Goal: Task Accomplishment & Management: Complete application form

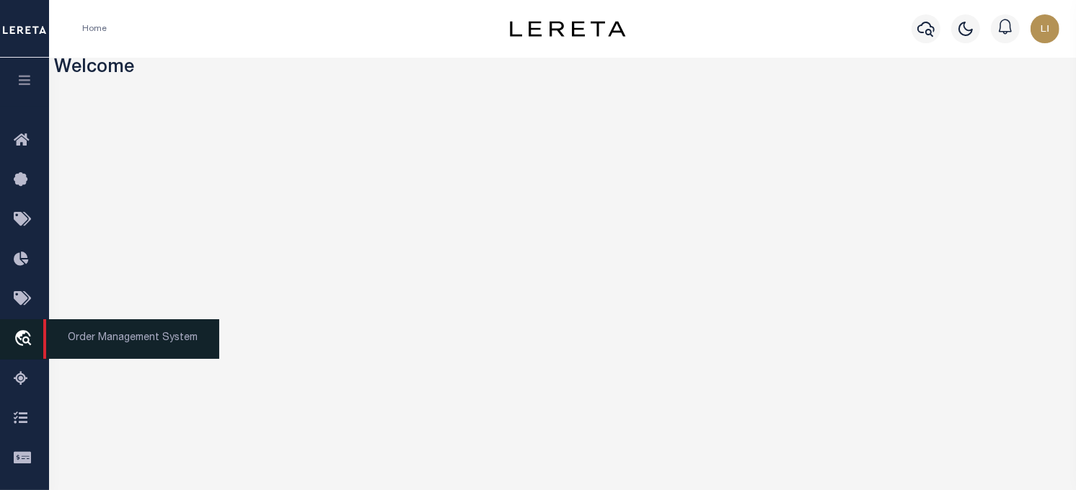
click at [16, 340] on icon "travel_explore" at bounding box center [25, 339] width 23 height 19
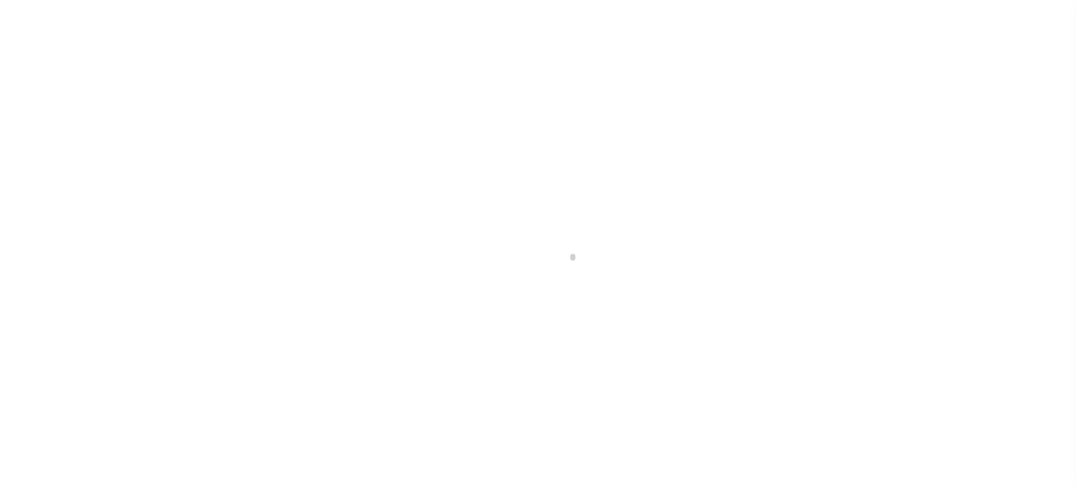
scroll to position [103, 0]
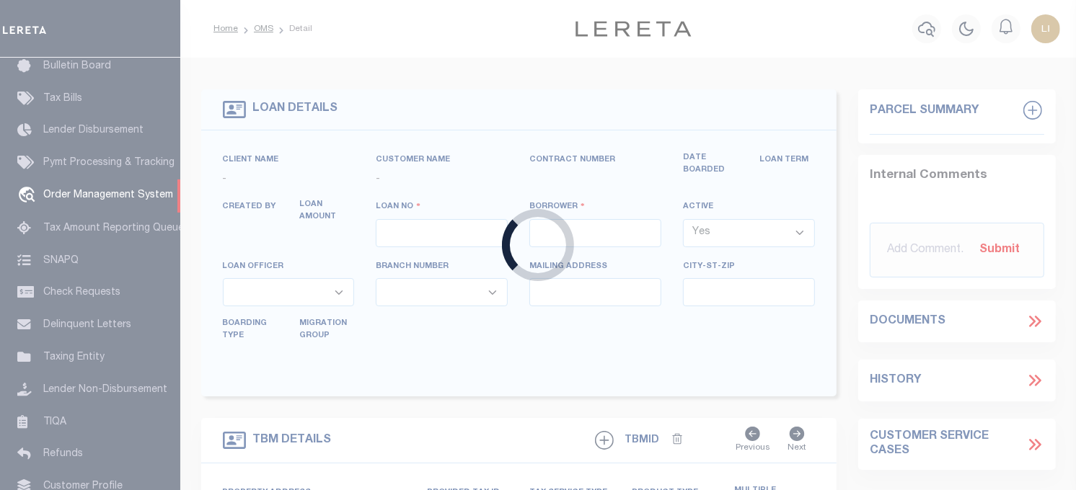
type input "LLEW-T0006"
type input "[PERSON_NAME]"
select select
type input "136 E RAILROAD AVE"
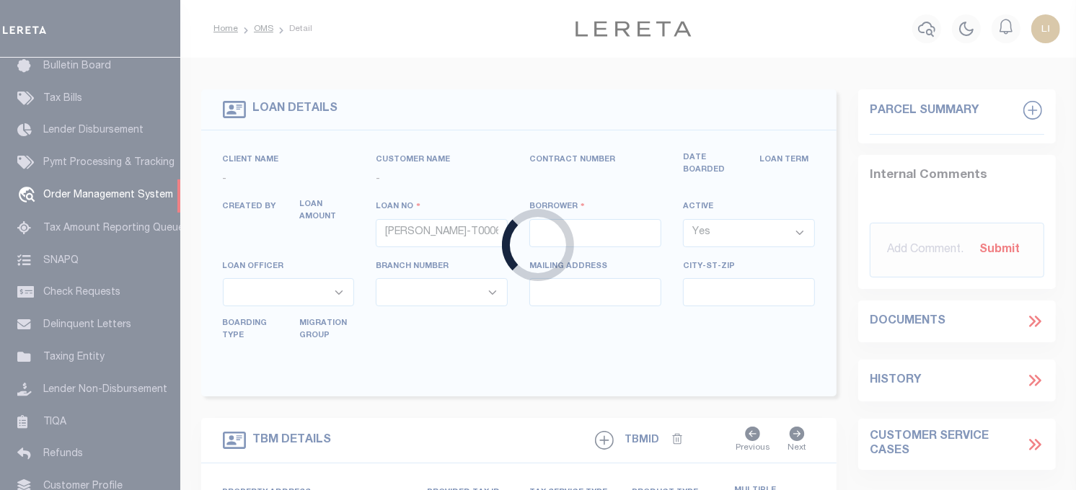
type input "INDEPENDENCE LA 70443-2708"
type input "[DATE]"
select select "10"
select select "Escrow"
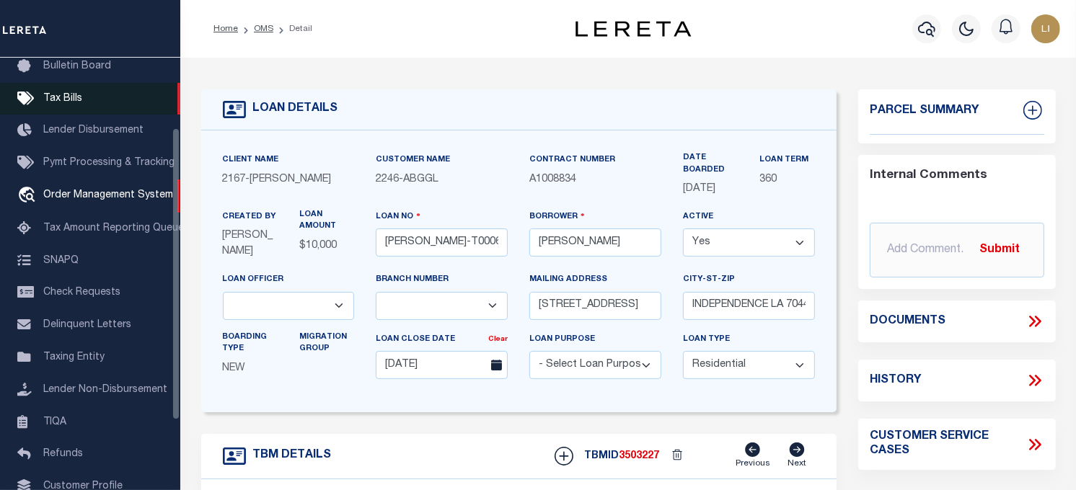
scroll to position [0, 0]
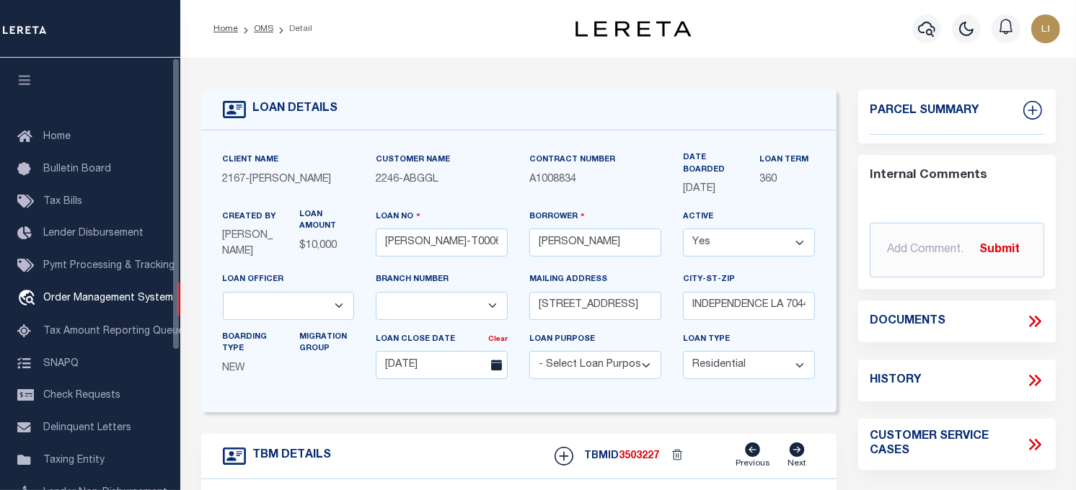
click at [12, 82] on button "button" at bounding box center [24, 82] width 49 height 49
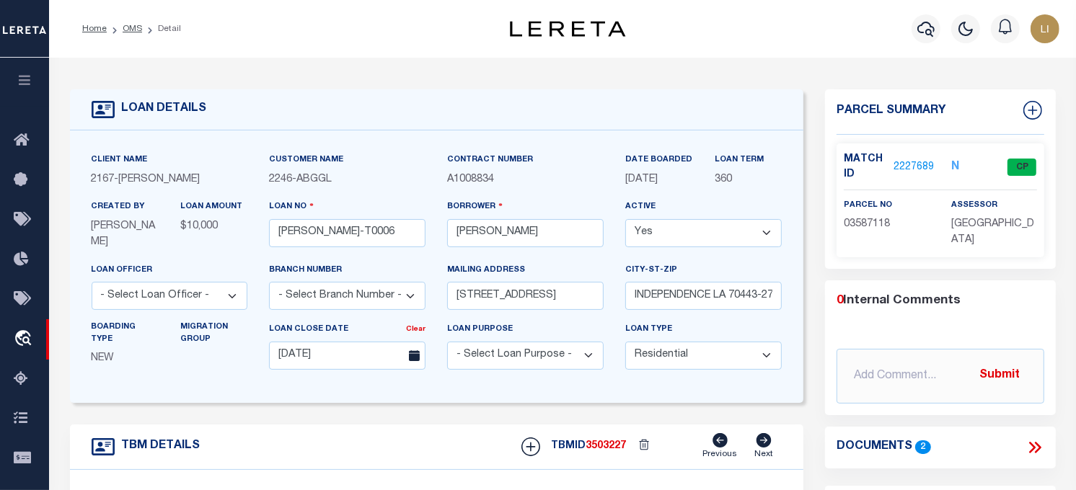
scroll to position [160, 0]
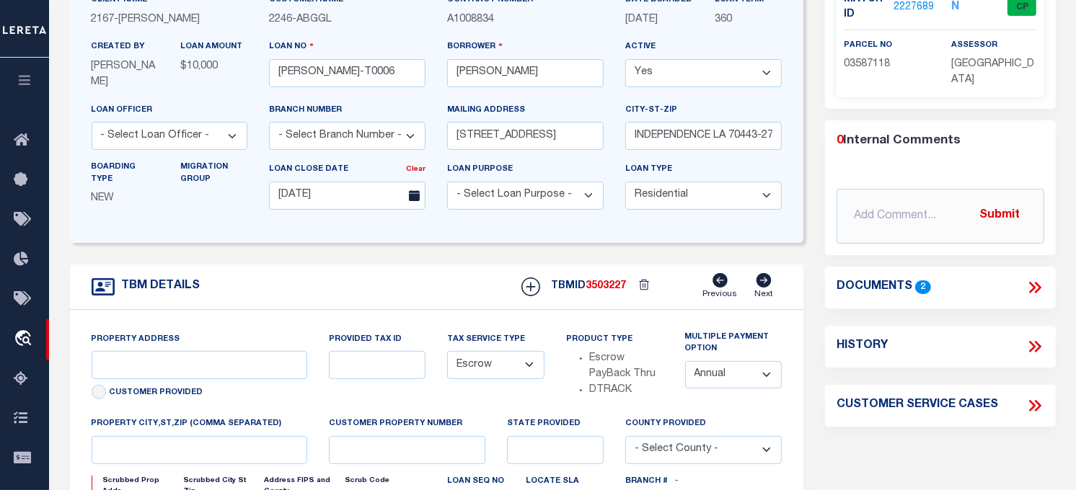
click at [1034, 282] on icon at bounding box center [1034, 287] width 19 height 19
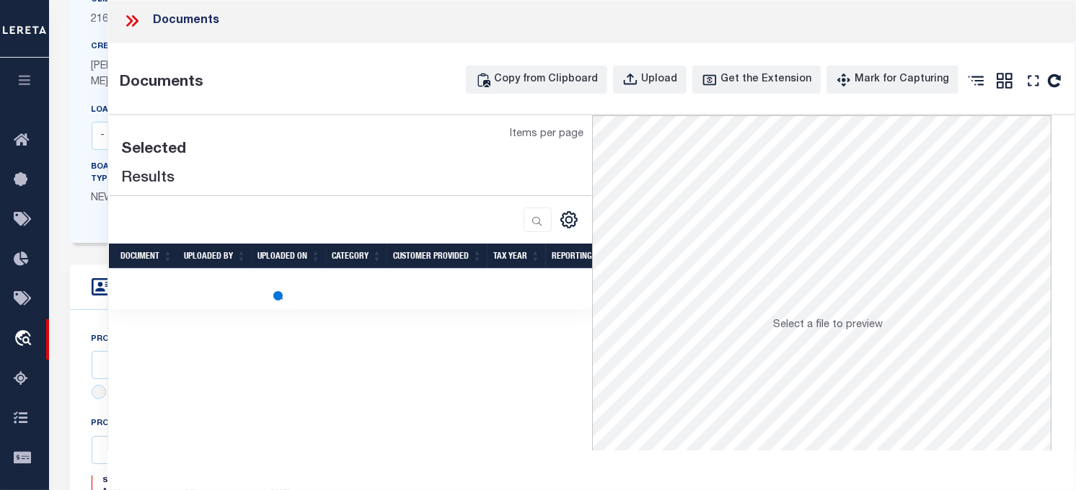
type input "136 E RAILROAD AVE"
select select
type input "INDEPENDENCE LA 70443-2708"
type input "LA"
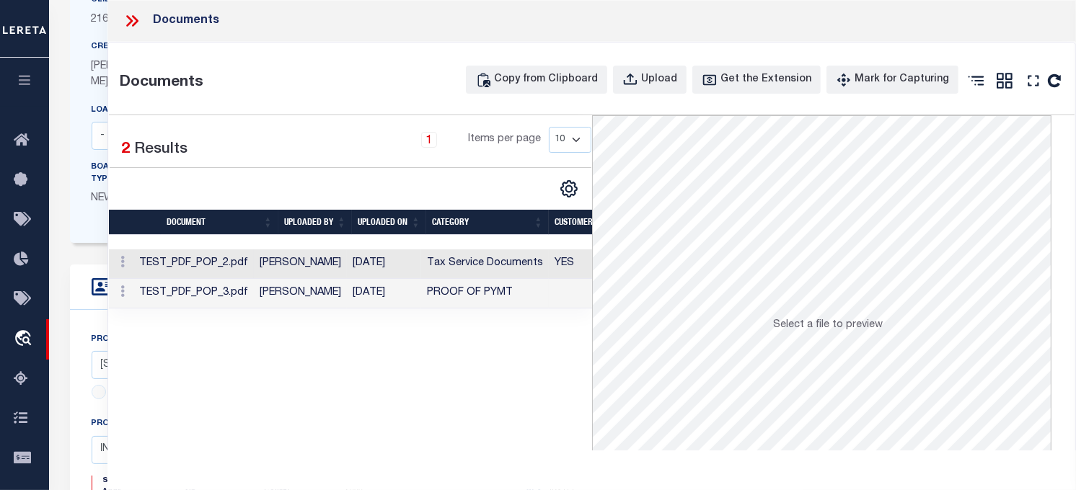
click at [203, 264] on td "TEST_PDF_POP_2.pdf" at bounding box center [193, 264] width 120 height 30
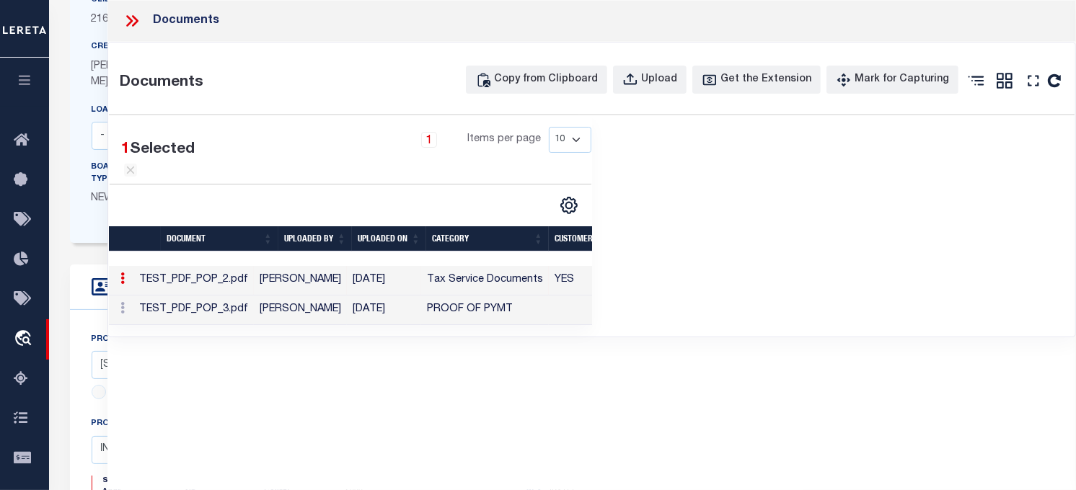
click at [221, 325] on td "TEST_PDF_POP_3.pdf" at bounding box center [193, 311] width 120 height 30
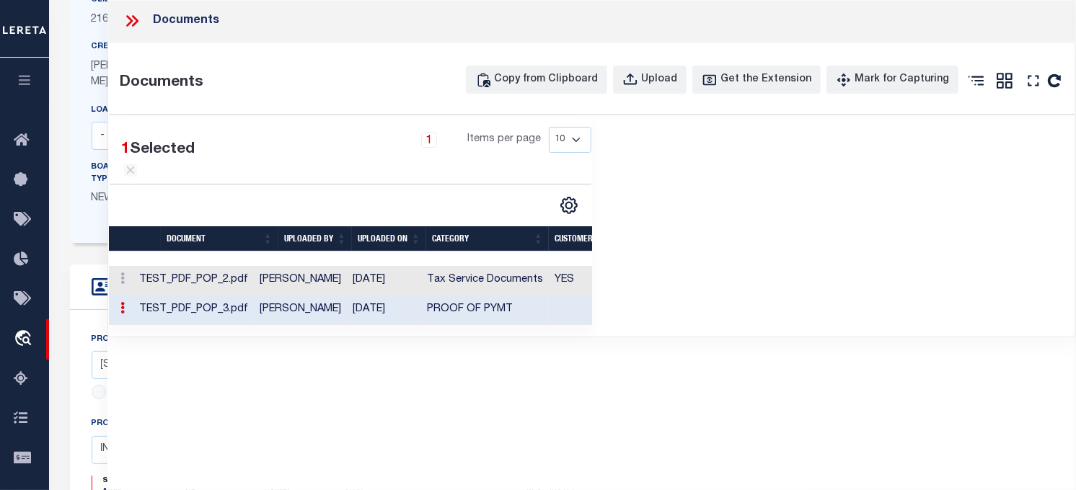
click at [304, 296] on td "[PERSON_NAME]" at bounding box center [300, 281] width 93 height 30
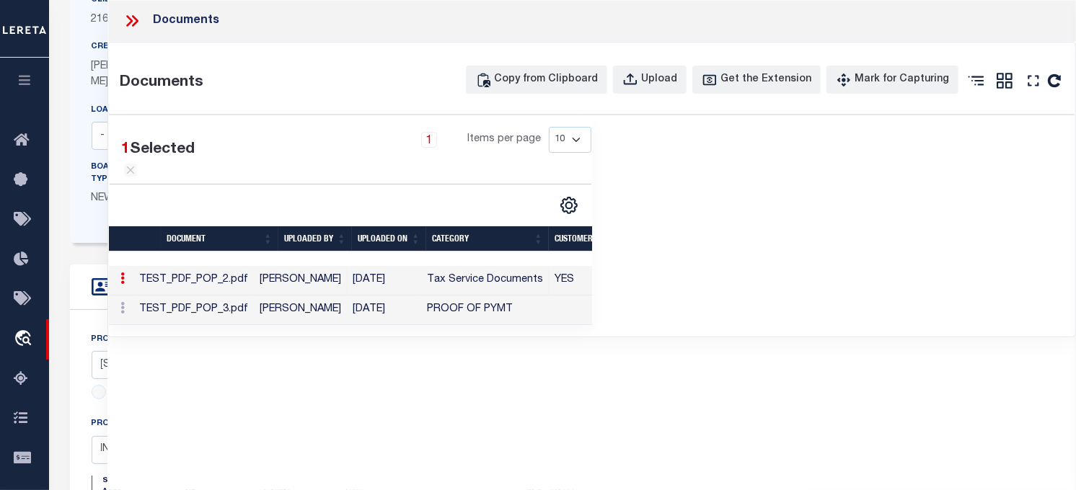
click at [281, 325] on td "[PERSON_NAME]" at bounding box center [300, 311] width 93 height 30
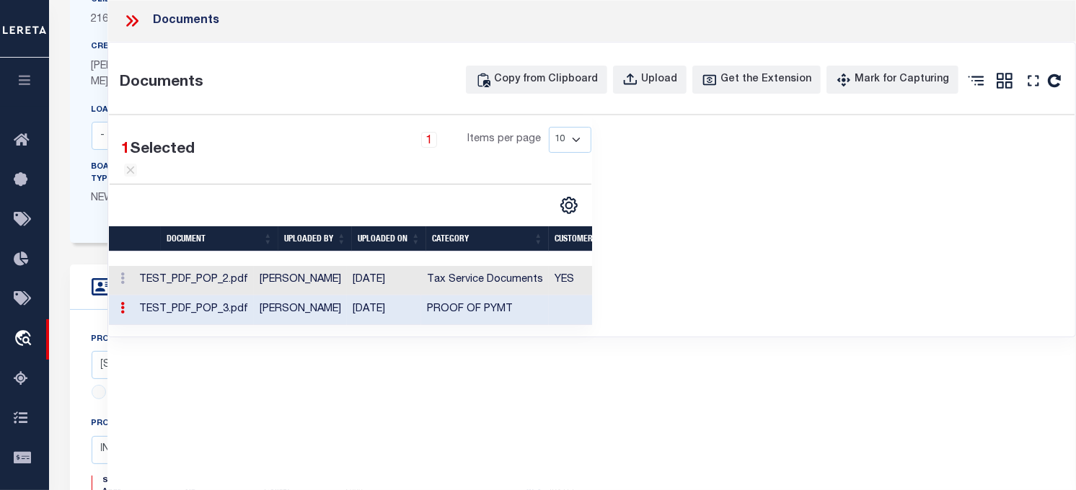
click at [229, 296] on td "TEST_PDF_POP_2.pdf" at bounding box center [193, 281] width 120 height 30
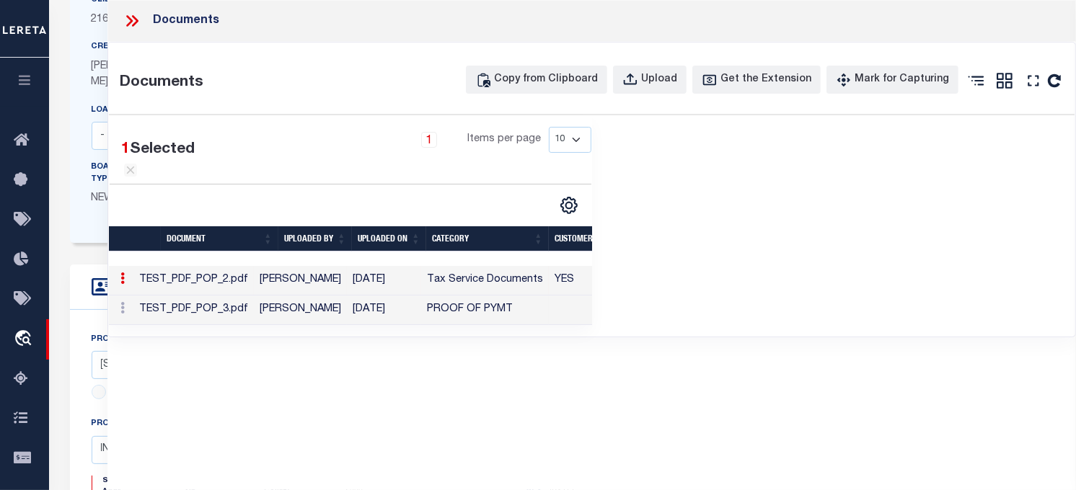
click at [127, 30] on div "Documents" at bounding box center [591, 21] width 968 height 42
click at [127, 25] on icon at bounding box center [129, 21] width 6 height 12
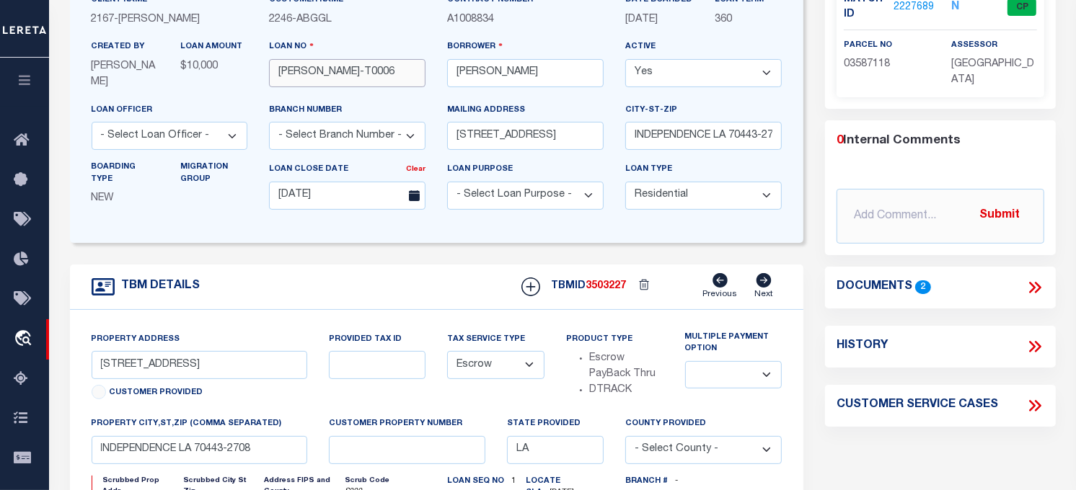
drag, startPoint x: 354, startPoint y: 69, endPoint x: 250, endPoint y: 76, distance: 104.1
click at [103, 69] on div "Client Name 2167 - Matt Demo Customer Name 2246 - ABGGL 360" at bounding box center [437, 106] width 712 height 229
click at [1036, 289] on icon at bounding box center [1037, 288] width 6 height 12
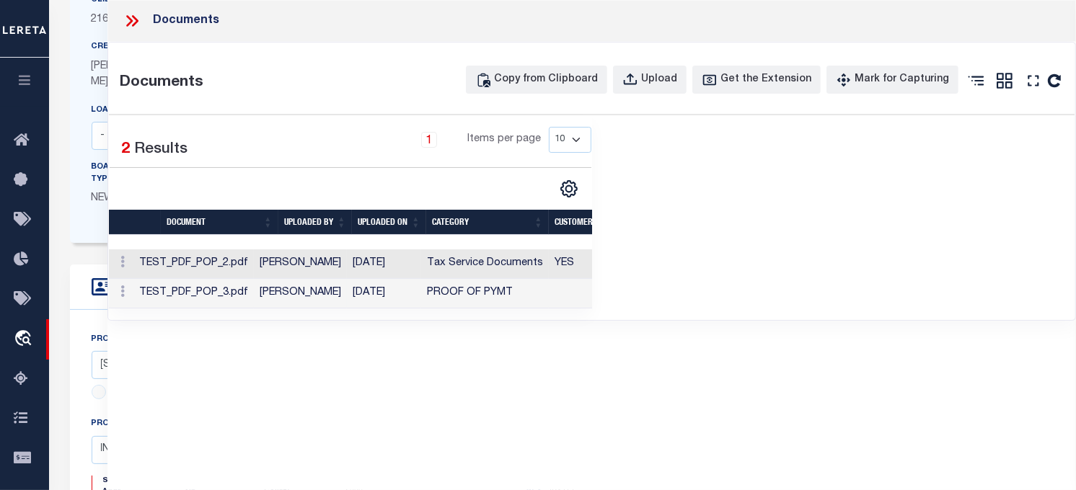
click at [236, 292] on td "TEST_PDF_POP_3.pdf" at bounding box center [193, 294] width 120 height 30
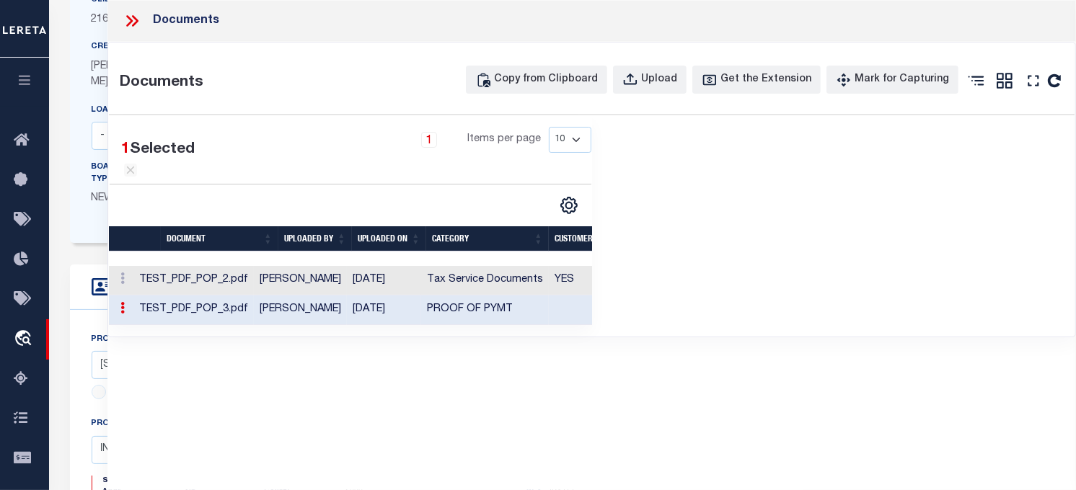
click at [252, 296] on td "TEST_PDF_POP_2.pdf" at bounding box center [193, 281] width 120 height 30
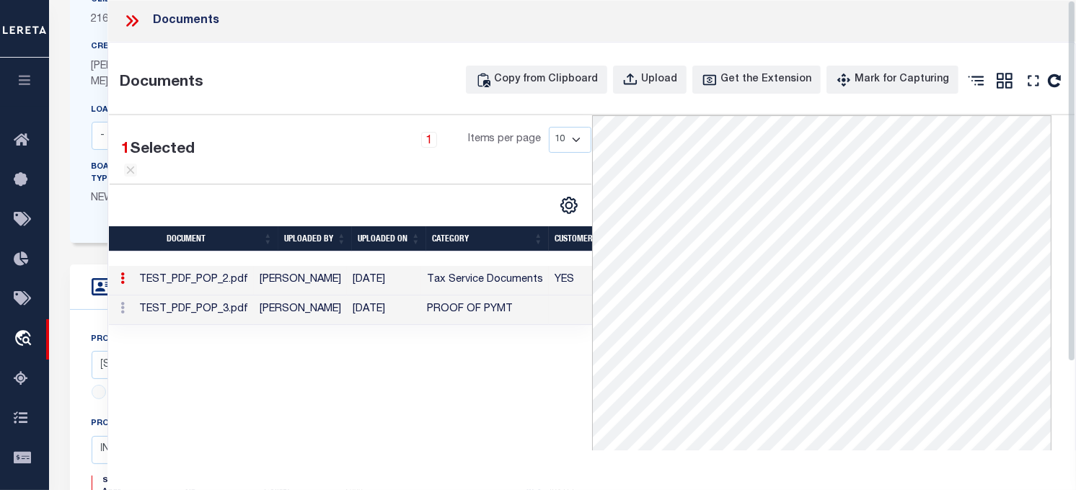
click at [254, 325] on td "TEST_PDF_POP_3.pdf" at bounding box center [193, 311] width 120 height 30
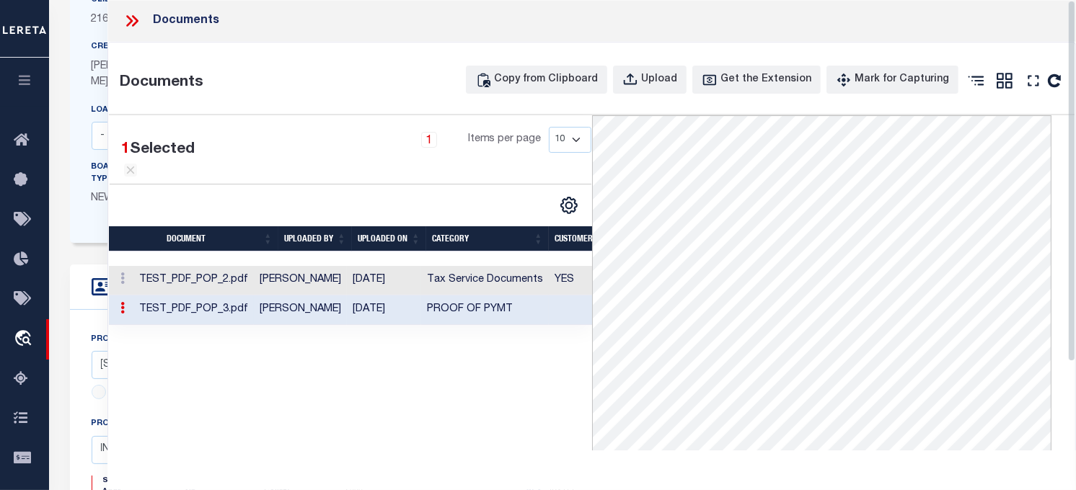
click at [254, 294] on td "TEST_PDF_POP_2.pdf" at bounding box center [193, 281] width 120 height 30
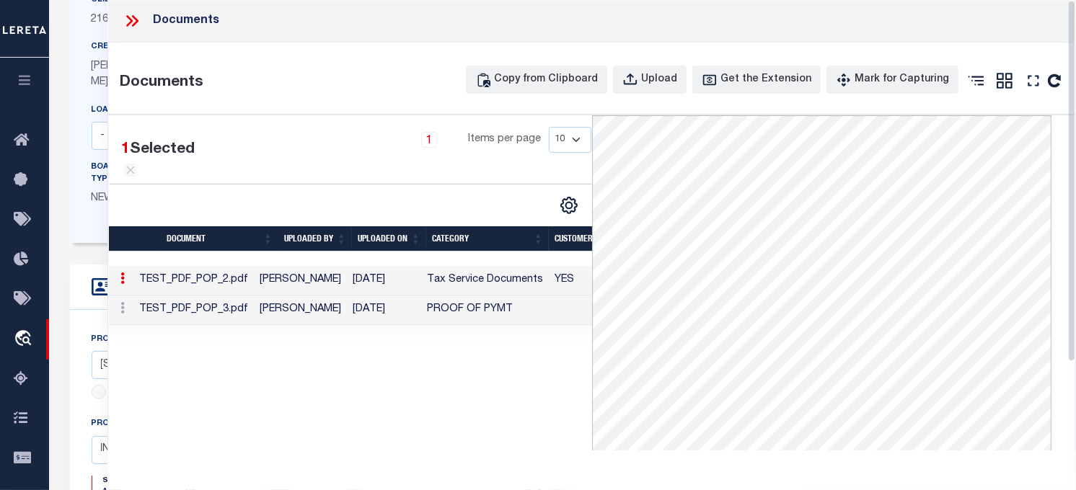
click at [123, 12] on icon at bounding box center [132, 21] width 19 height 19
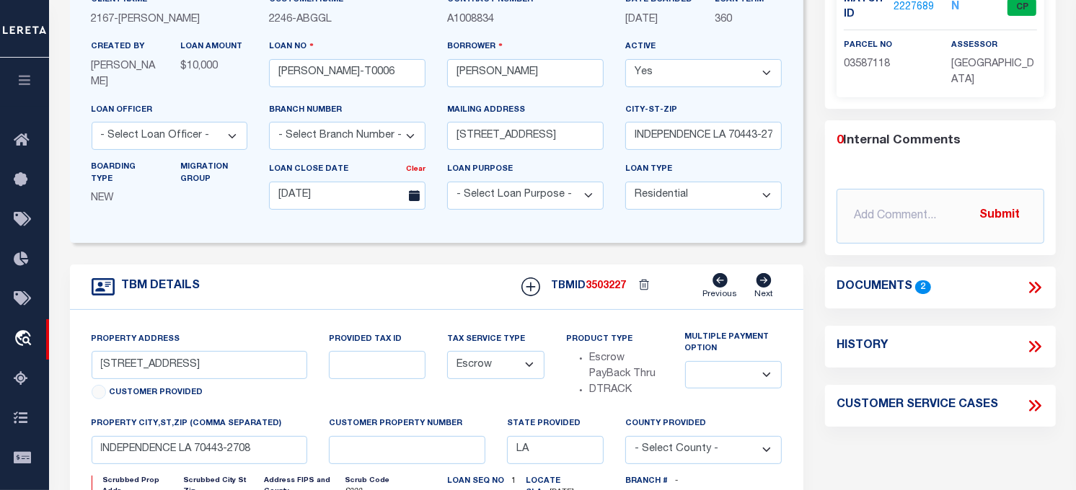
click at [1034, 286] on icon at bounding box center [1032, 288] width 6 height 12
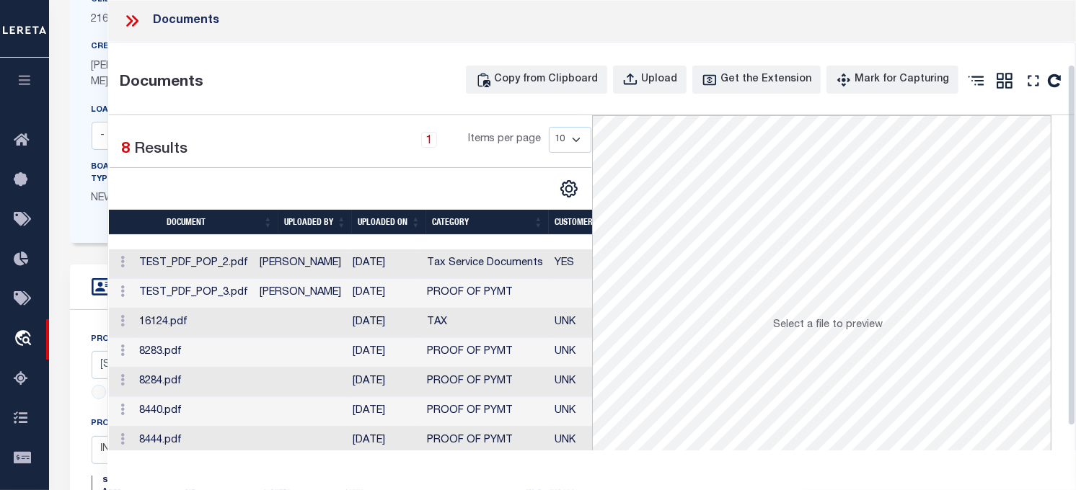
scroll to position [80, 0]
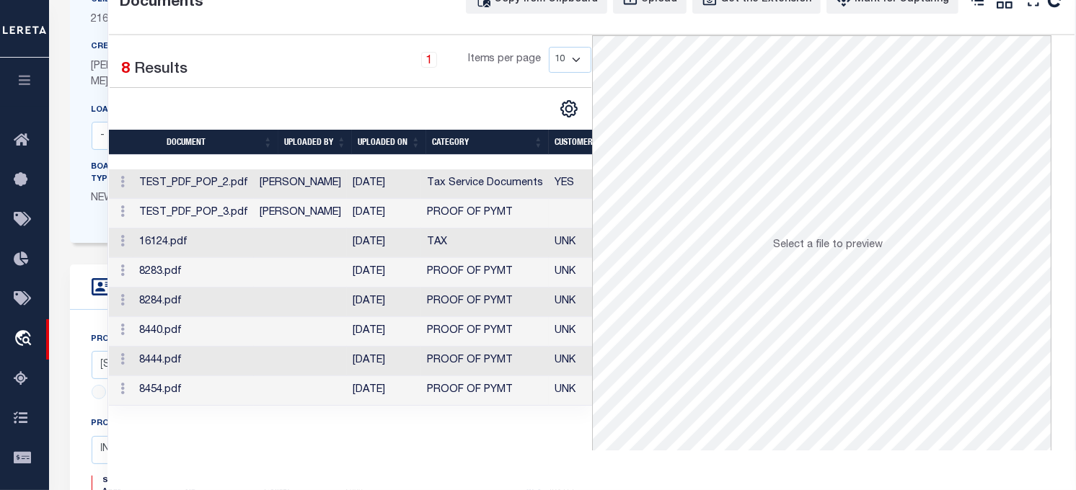
click at [254, 249] on td "16124.pdf" at bounding box center [193, 244] width 120 height 30
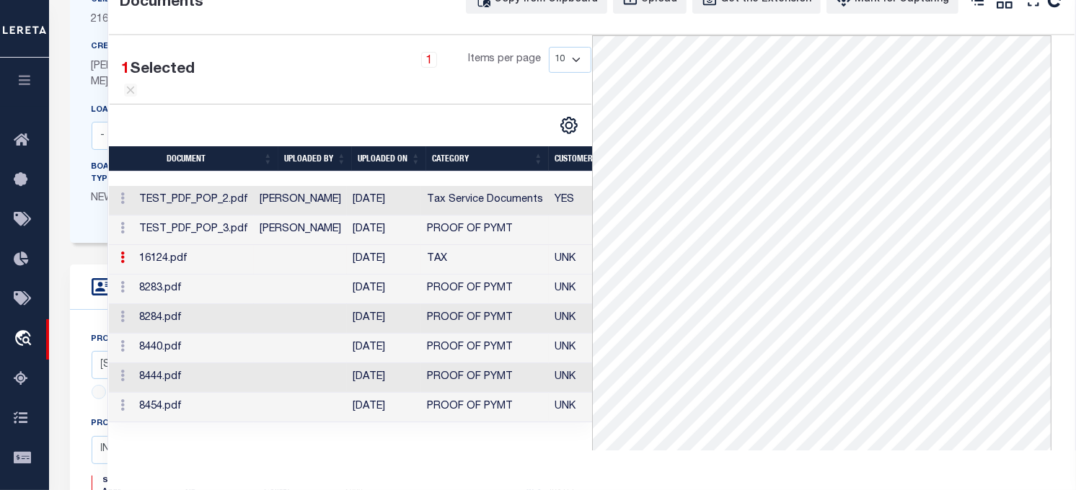
click at [243, 245] on td "TEST_PDF_POP_3.pdf" at bounding box center [193, 231] width 120 height 30
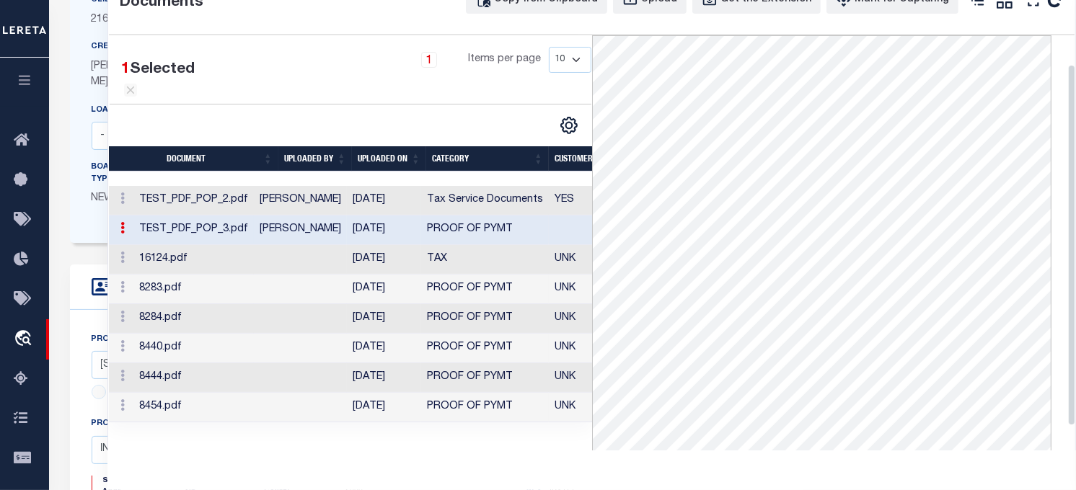
click at [206, 216] on td "TEST_PDF_POP_2.pdf" at bounding box center [193, 201] width 120 height 30
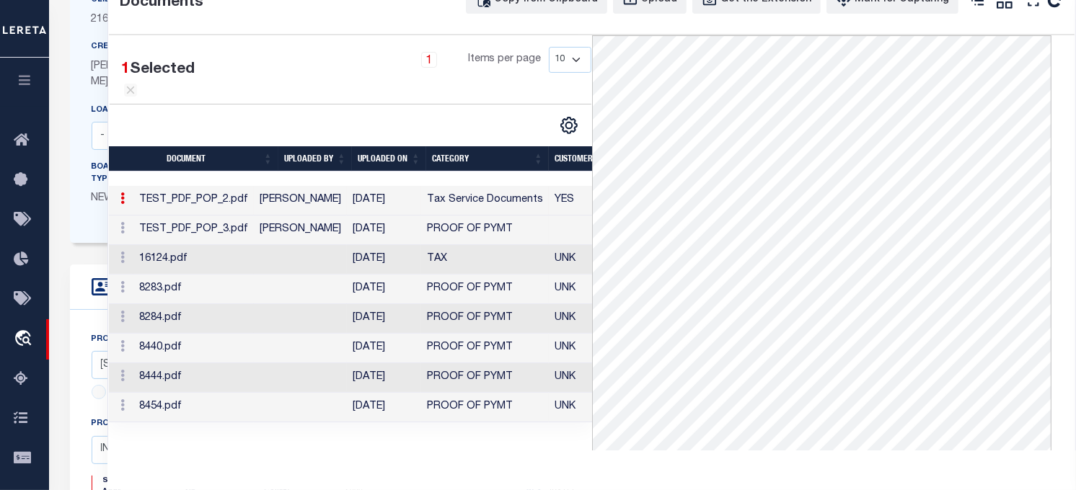
click at [249, 245] on td "TEST_PDF_POP_3.pdf" at bounding box center [193, 231] width 120 height 30
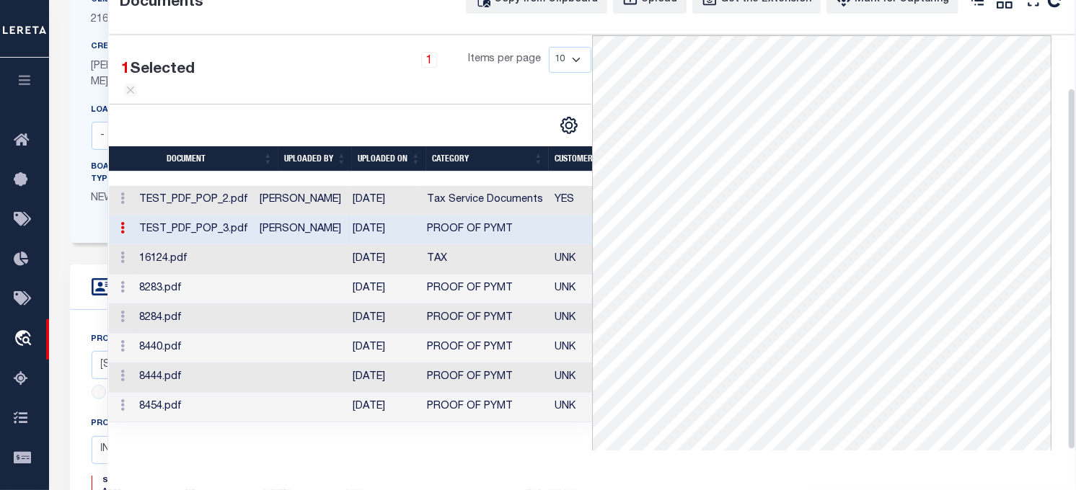
scroll to position [110, 0]
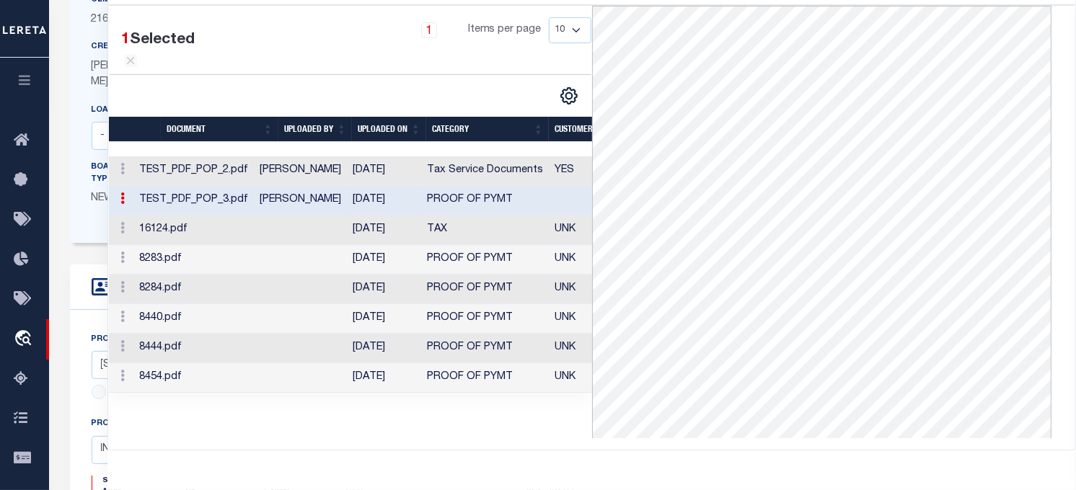
click at [219, 275] on td "8283.pdf" at bounding box center [193, 260] width 120 height 30
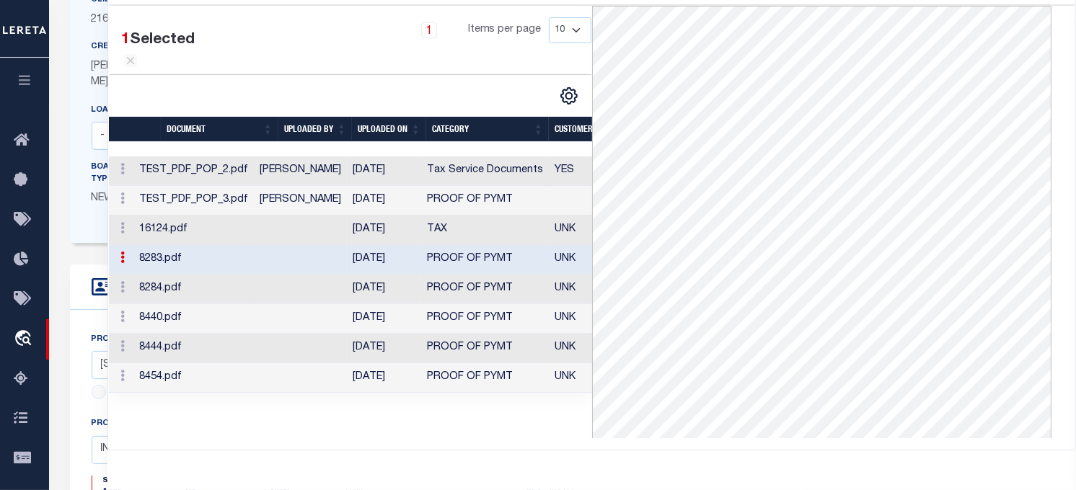
click at [219, 304] on td "8284.pdf" at bounding box center [193, 290] width 120 height 30
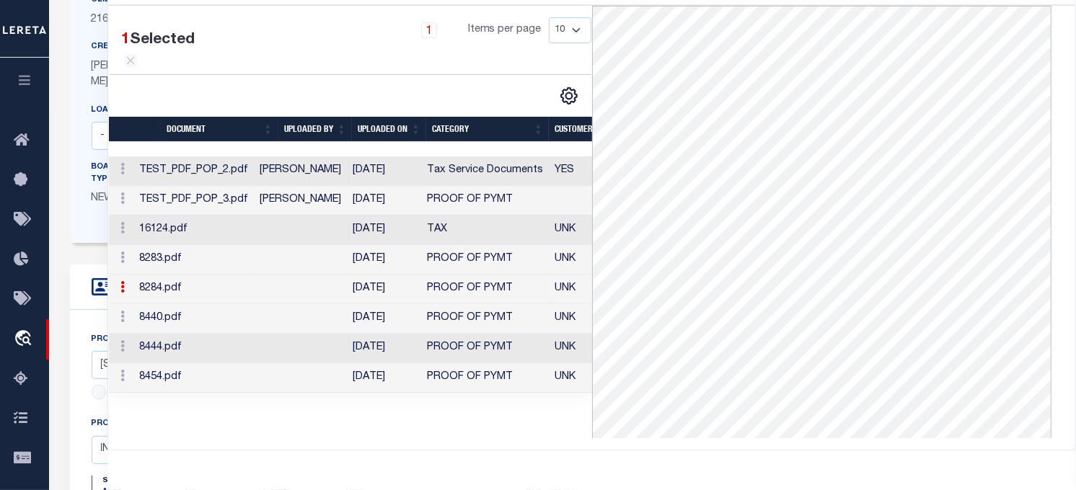
click at [221, 334] on td "8440.pdf" at bounding box center [193, 319] width 120 height 30
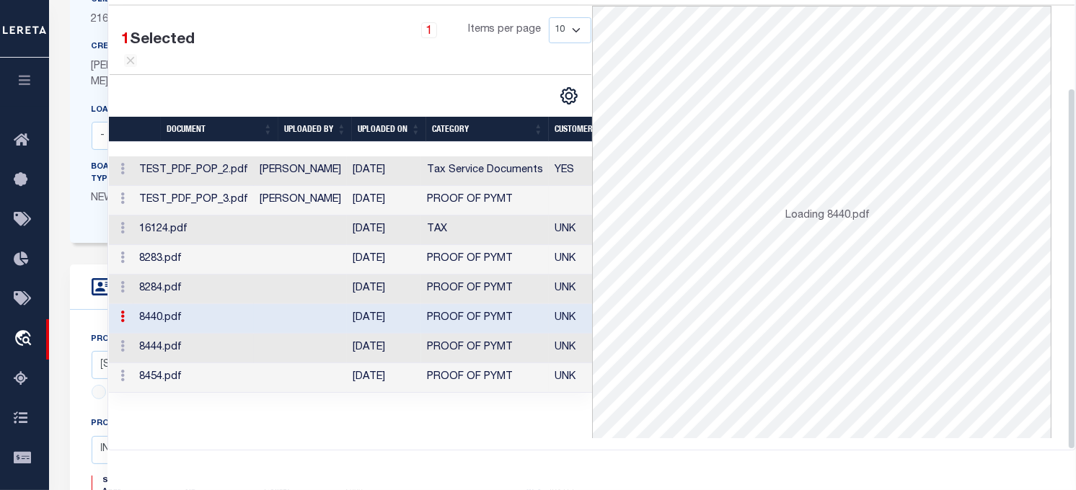
click at [212, 358] on td "8444.pdf" at bounding box center [193, 349] width 120 height 30
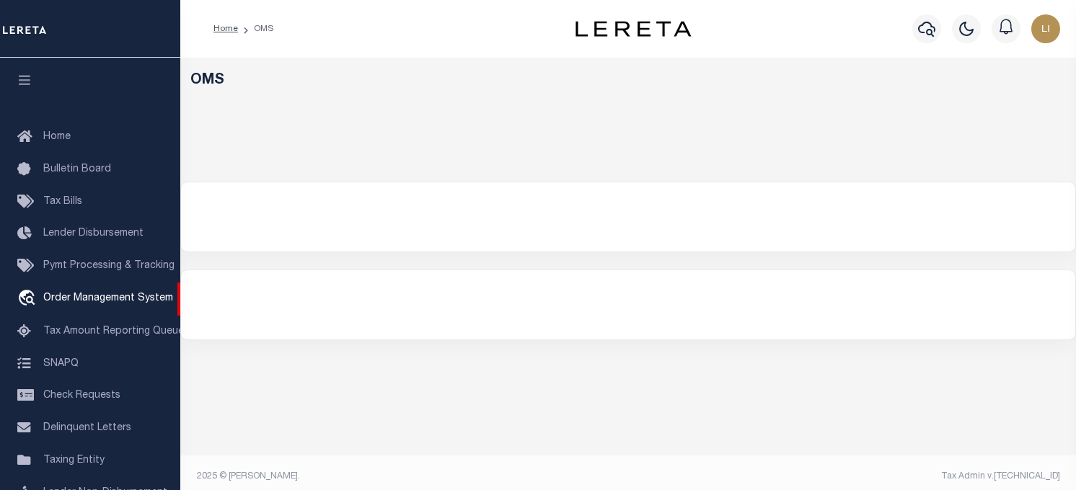
select select "200"
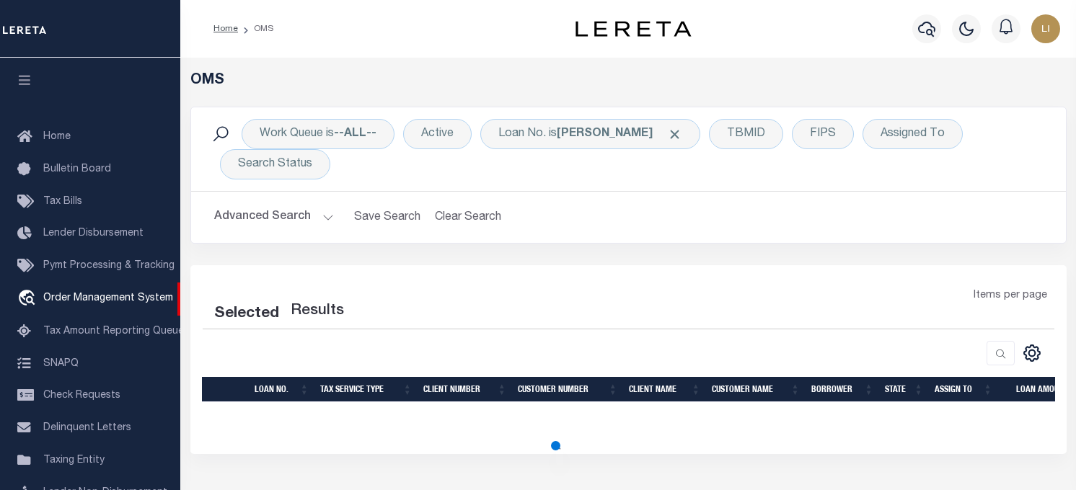
select select "200"
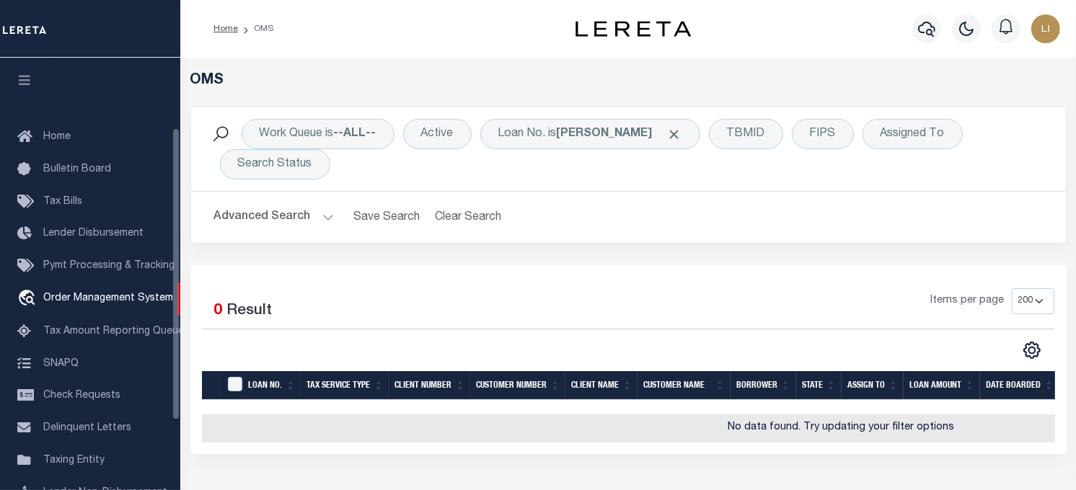
scroll to position [103, 0]
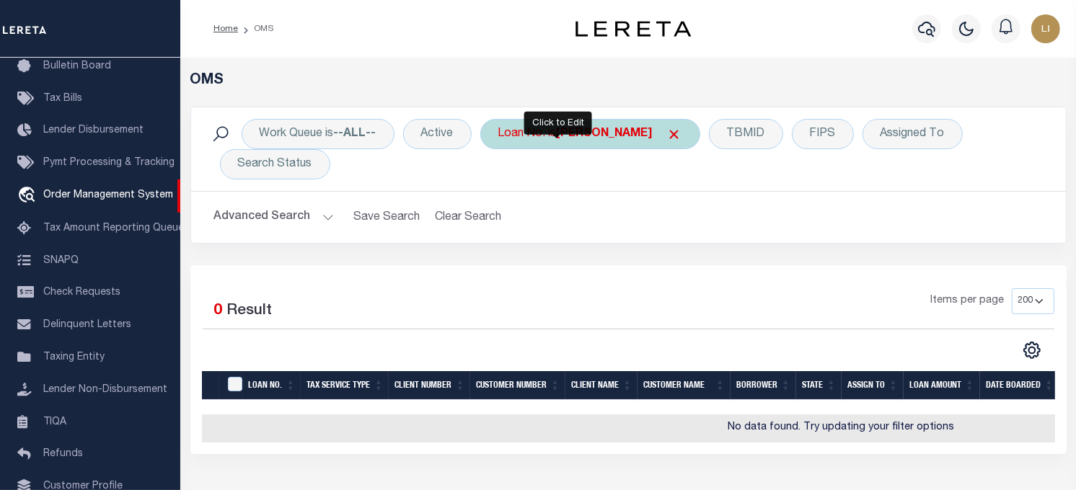
click at [549, 136] on div "Loan No. is llew" at bounding box center [590, 134] width 220 height 30
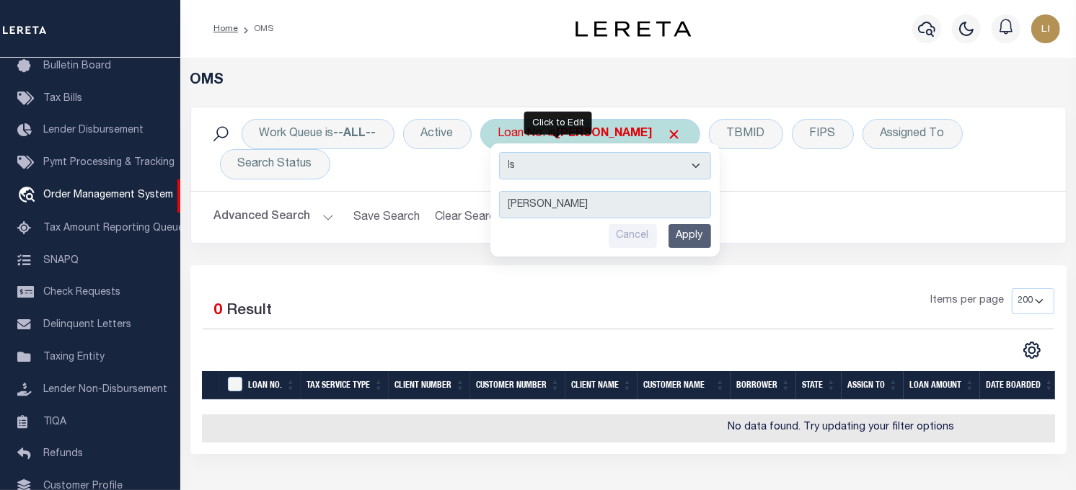
click at [550, 162] on select "Is Contains" at bounding box center [605, 165] width 212 height 27
select select "c"
click at [500, 152] on select "Is Contains" at bounding box center [605, 165] width 212 height 27
click at [696, 231] on input "Apply" at bounding box center [689, 236] width 43 height 24
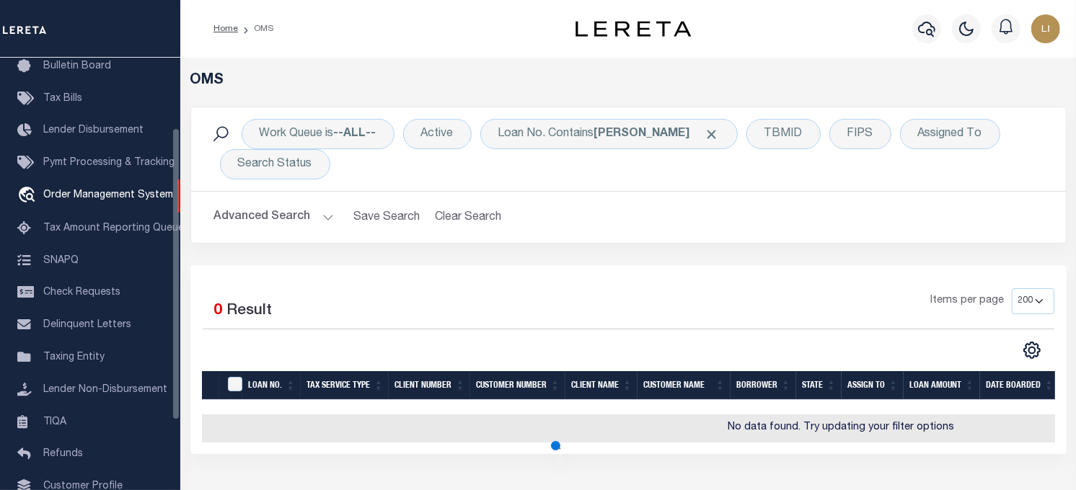
scroll to position [0, 0]
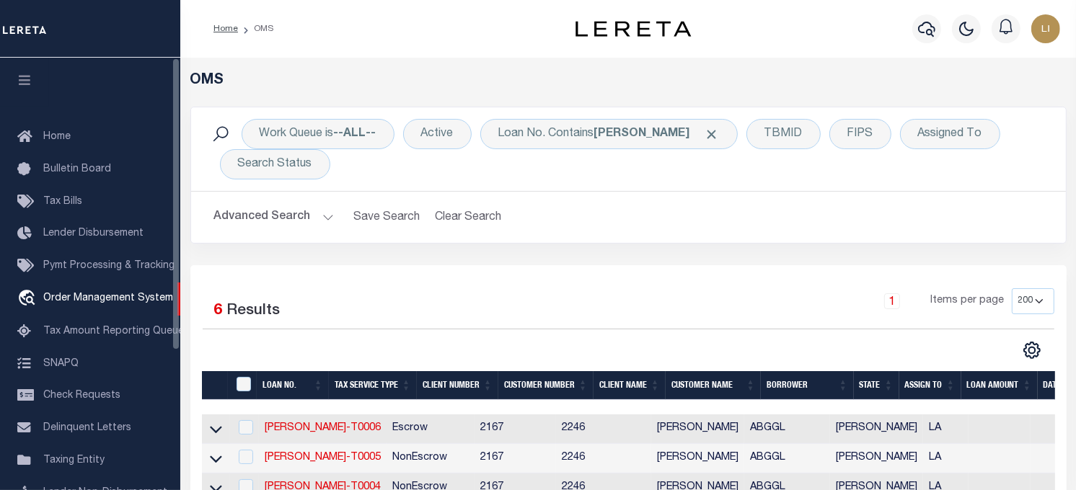
click at [17, 73] on button "button" at bounding box center [24, 82] width 49 height 49
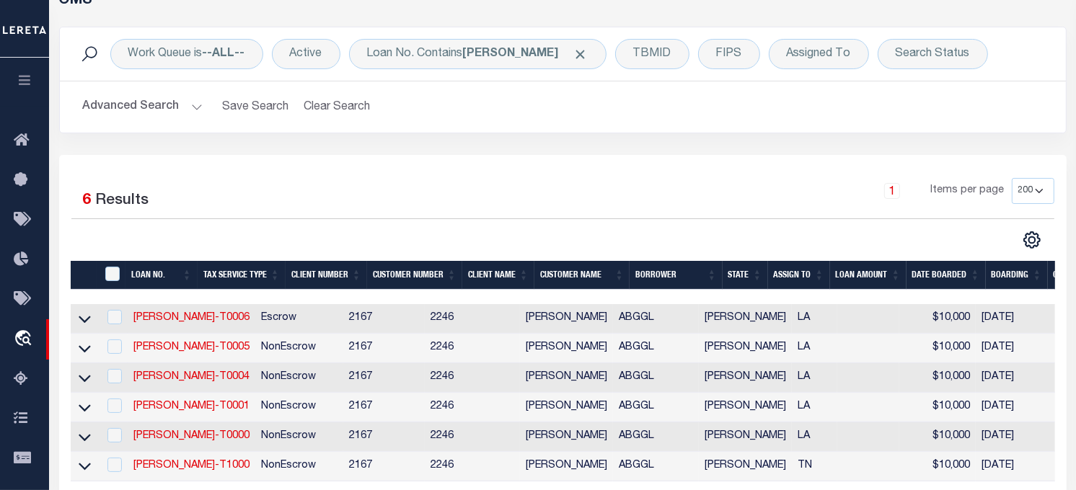
scroll to position [160, 0]
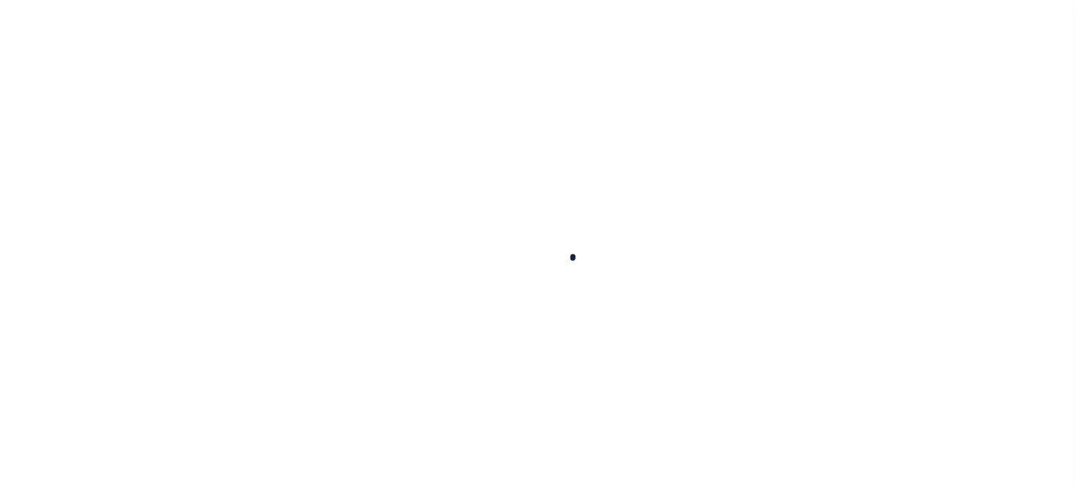
type input "[PERSON_NAME]-T0005"
type input "[PERSON_NAME]"
select select
type input "136 E RAILROAD AVE"
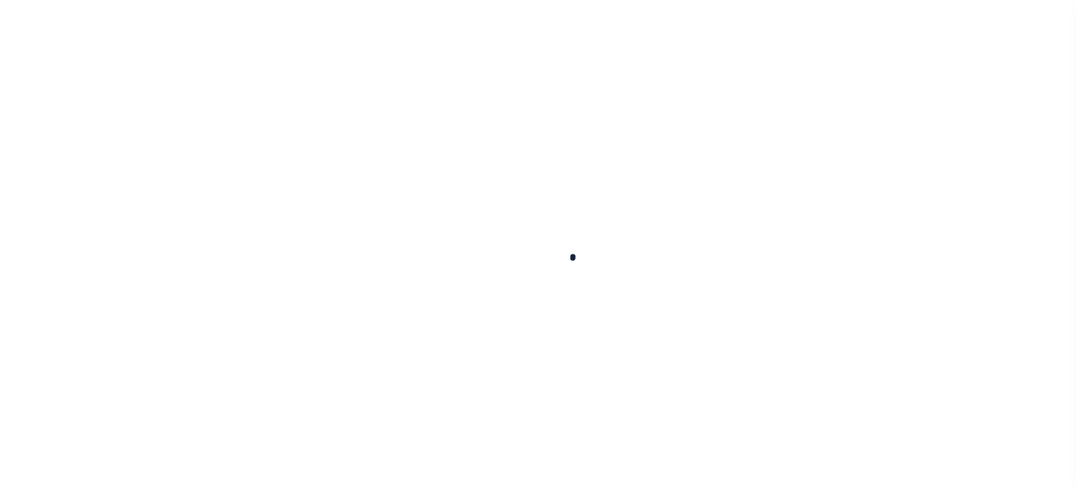
type input "INDEPENDENCE LA 70443-2708"
type input "08/16/2025"
select select "10"
select select "NonEscrow"
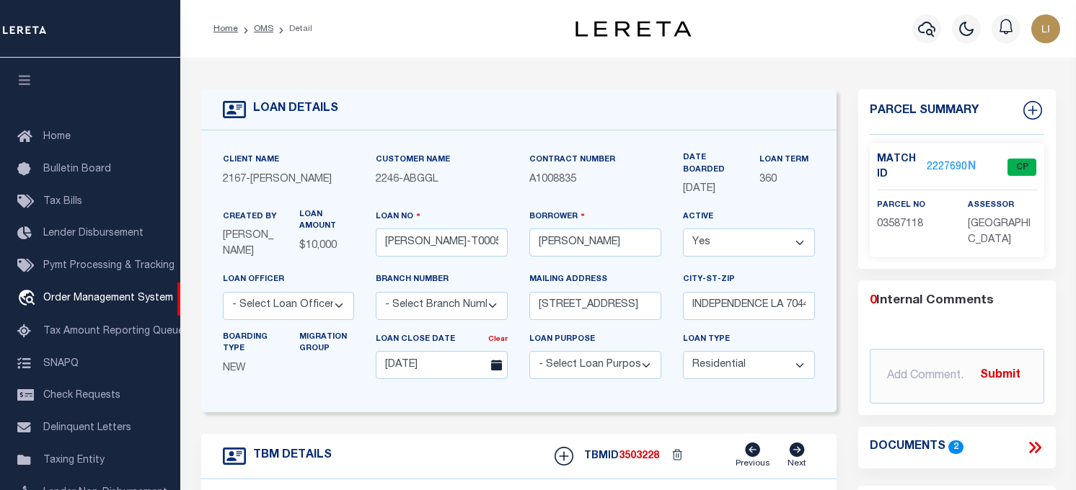
type input "[STREET_ADDRESS]"
select select
type input "INDEPENDENCE LA 70443-2708"
type input "LA"
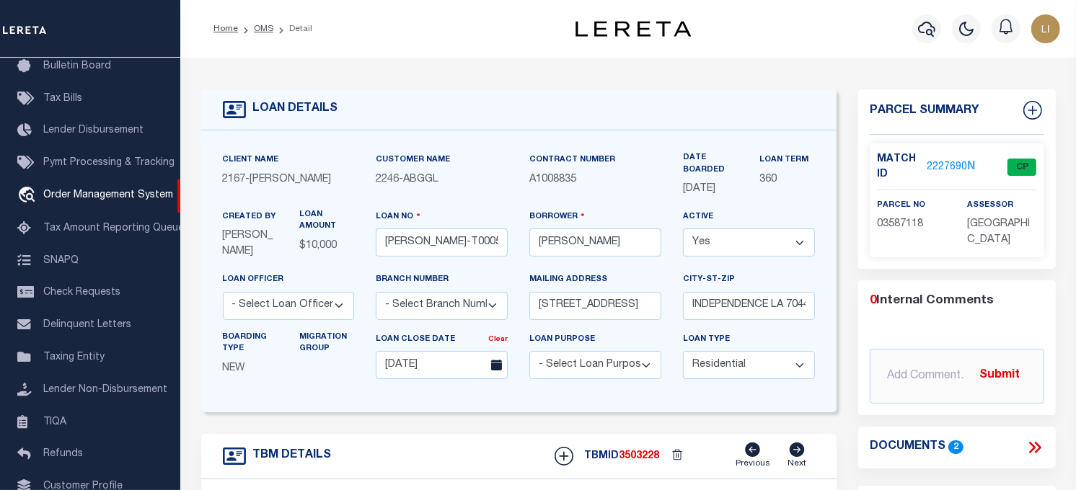
scroll to position [80, 0]
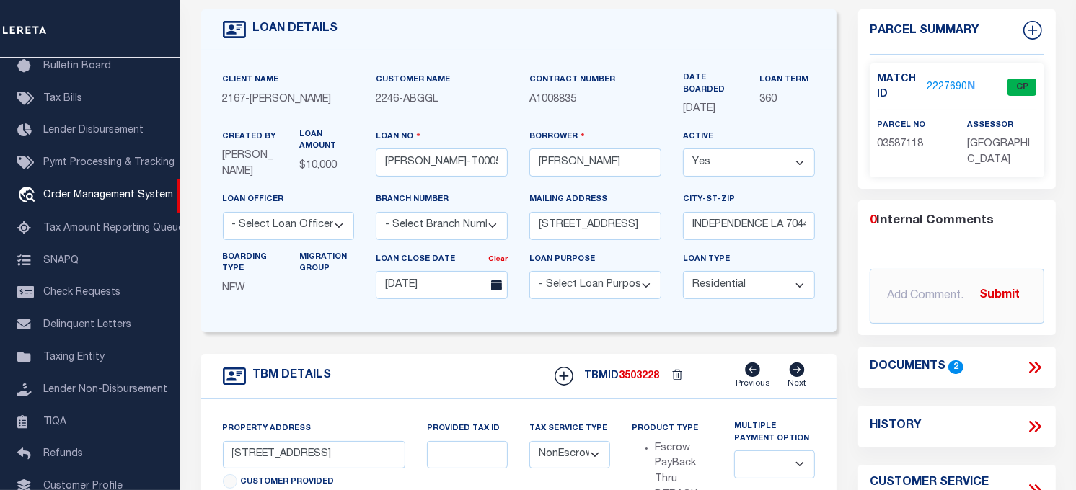
click at [1033, 366] on icon at bounding box center [1032, 368] width 6 height 12
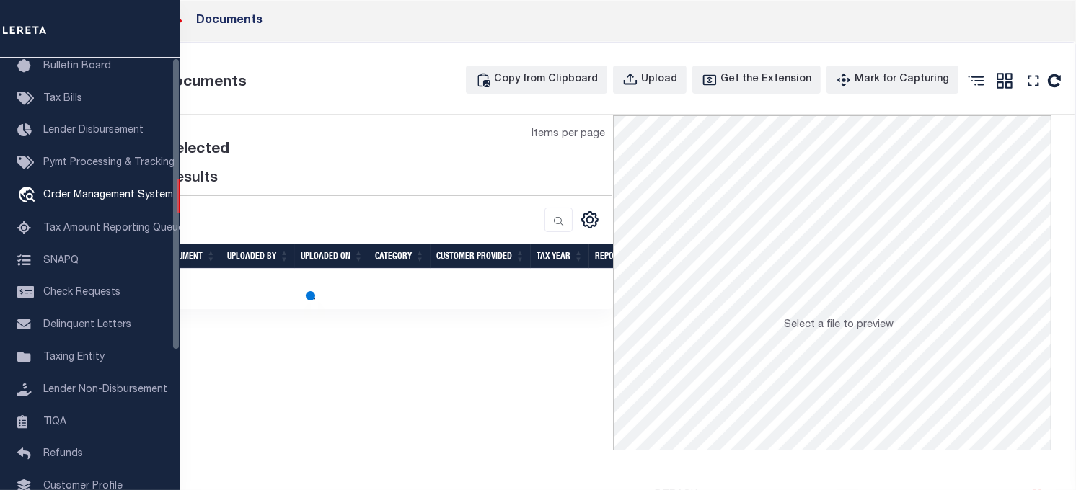
scroll to position [0, 0]
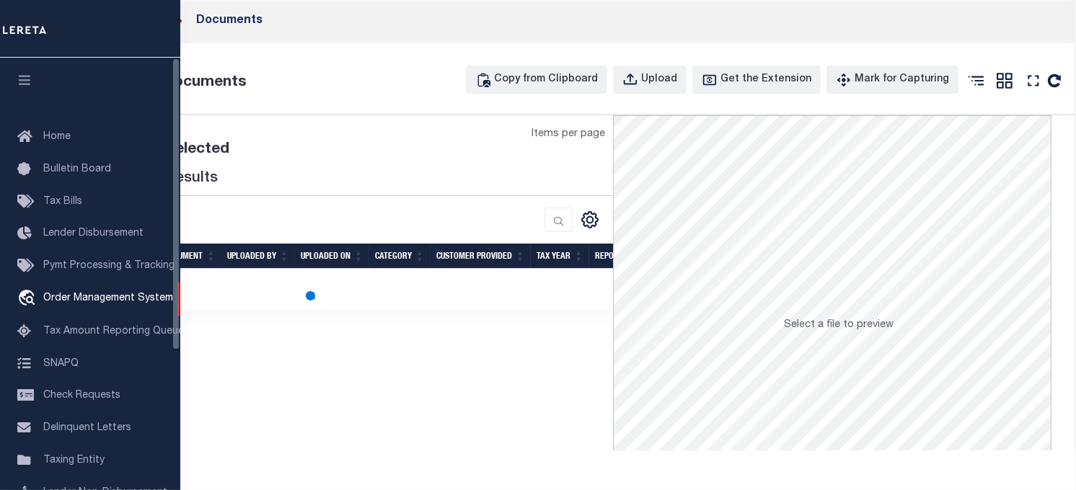
click at [17, 92] on button "button" at bounding box center [24, 82] width 49 height 49
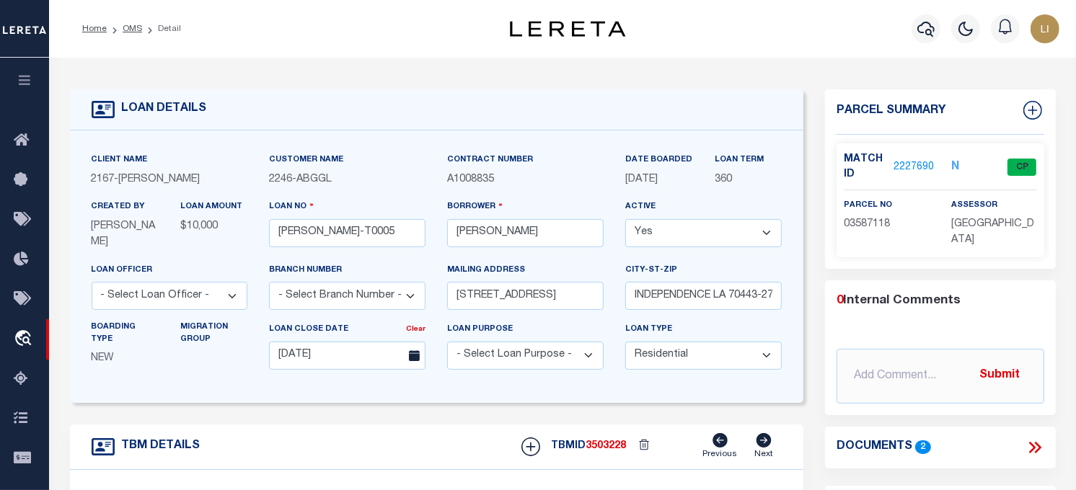
click at [1028, 438] on icon at bounding box center [1034, 447] width 19 height 19
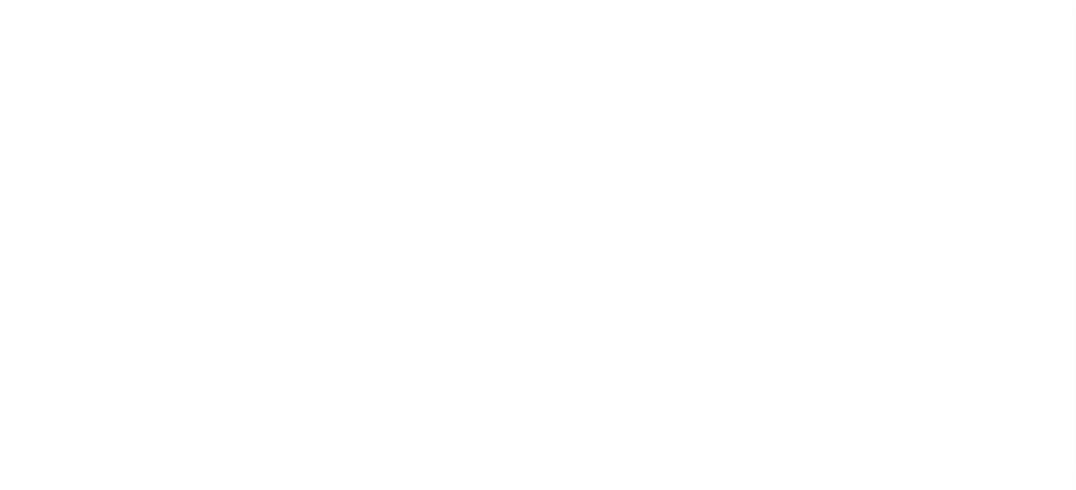
type input "[PERSON_NAME]-T0001"
type input "[PERSON_NAME]"
select select
type input "[STREET_ADDRESS]"
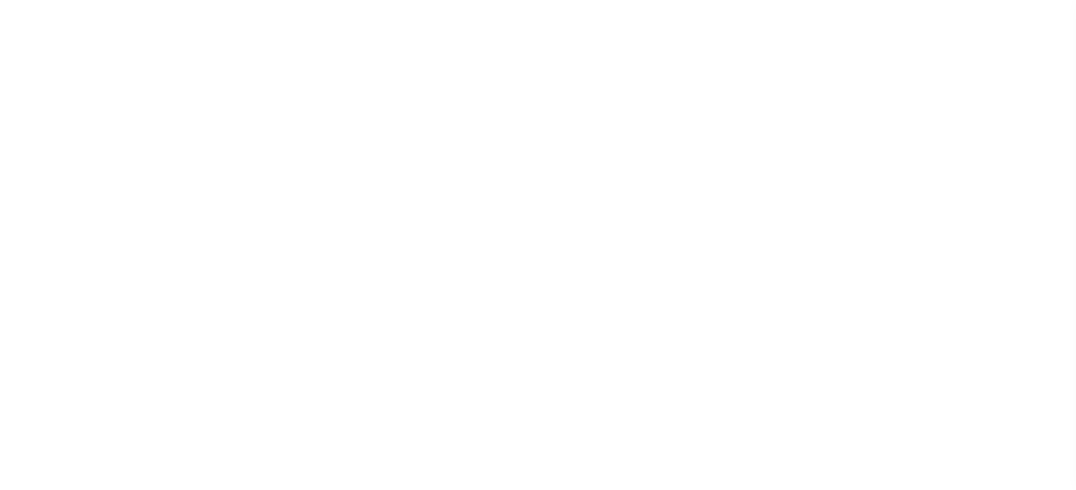
type input "INDEPENDENCE LA 70443-2708"
type input "[DATE]"
select select "10"
select select "NonEscrow"
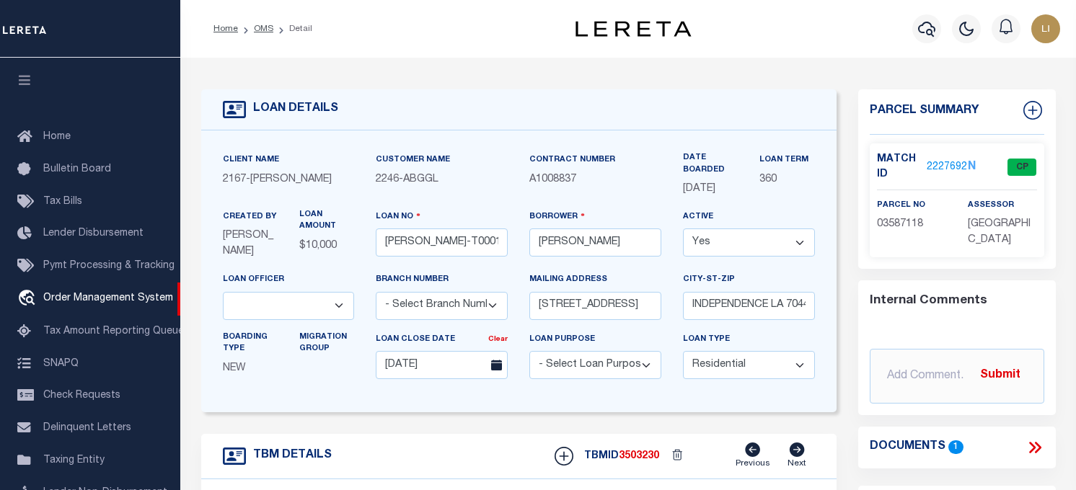
type input "[STREET_ADDRESS]"
select select
type input "INDEPENDENCE LA 70443-2708"
type input "LA"
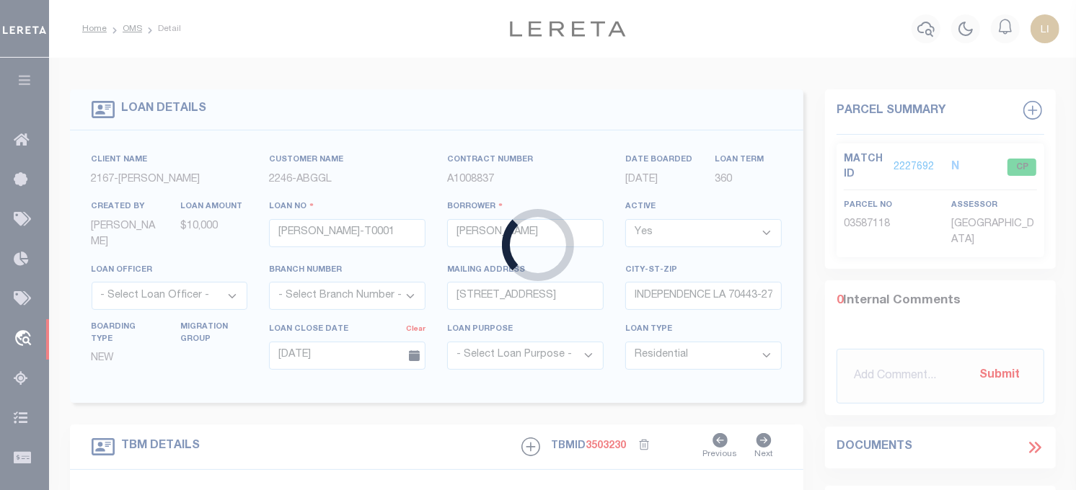
type input "300719858"
type input "TRADITION HOMES LLC"
select select
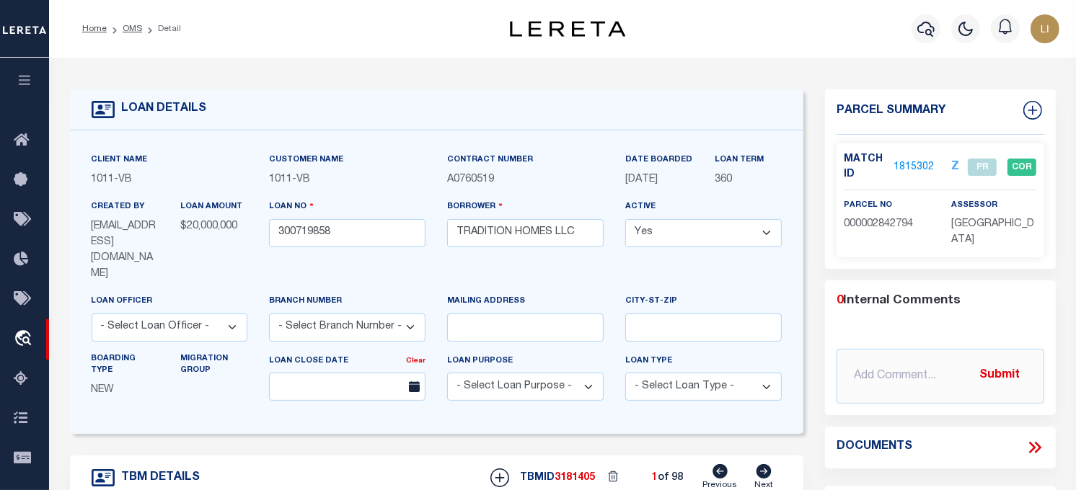
type input "2409 Excelsis Ct"
select select
type input "Celina TX"
type input "[GEOGRAPHIC_DATA]"
select select "Collin"
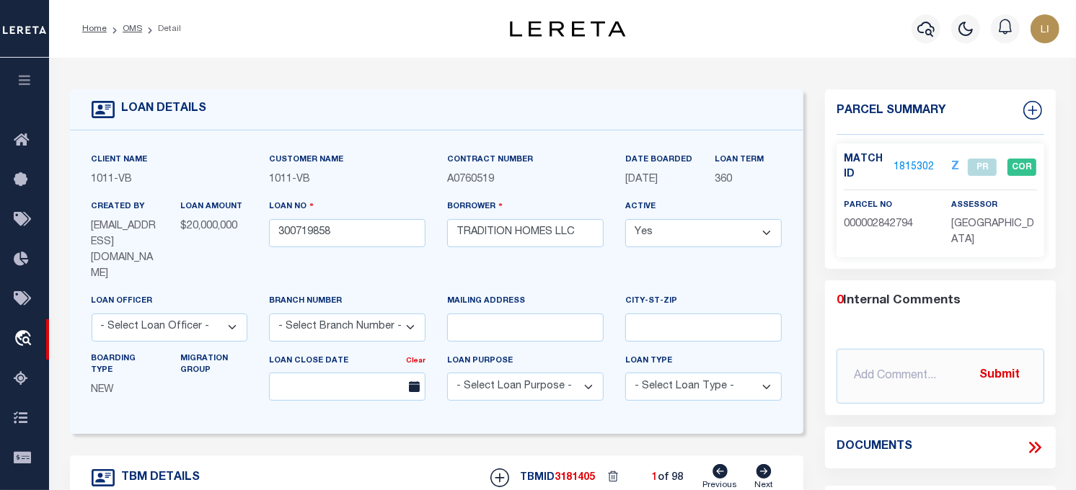
type textarea "CS: per Lamona Smith change the loan officer to Ben Weimer and officer to 90. B…"
select select "65"
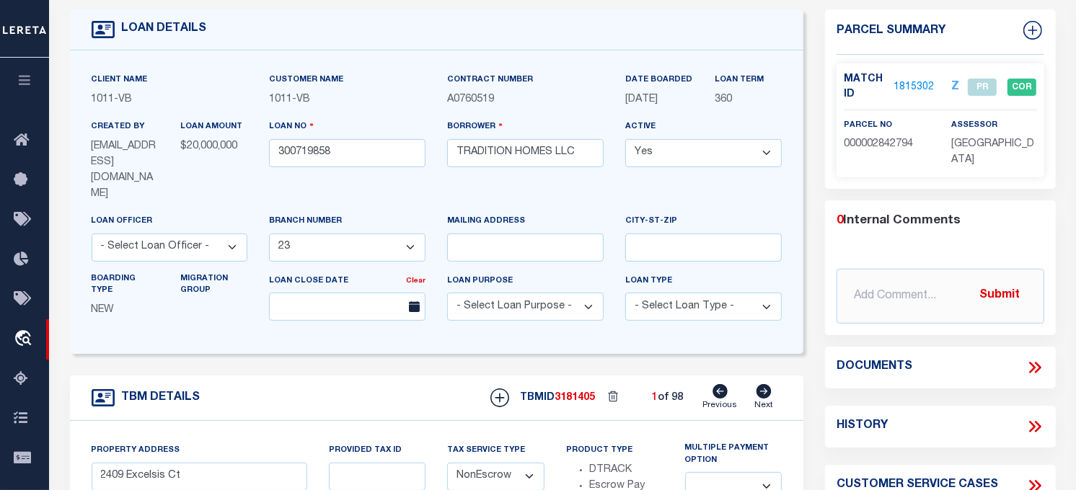
select select "7434"
click at [1037, 362] on icon at bounding box center [1037, 368] width 6 height 12
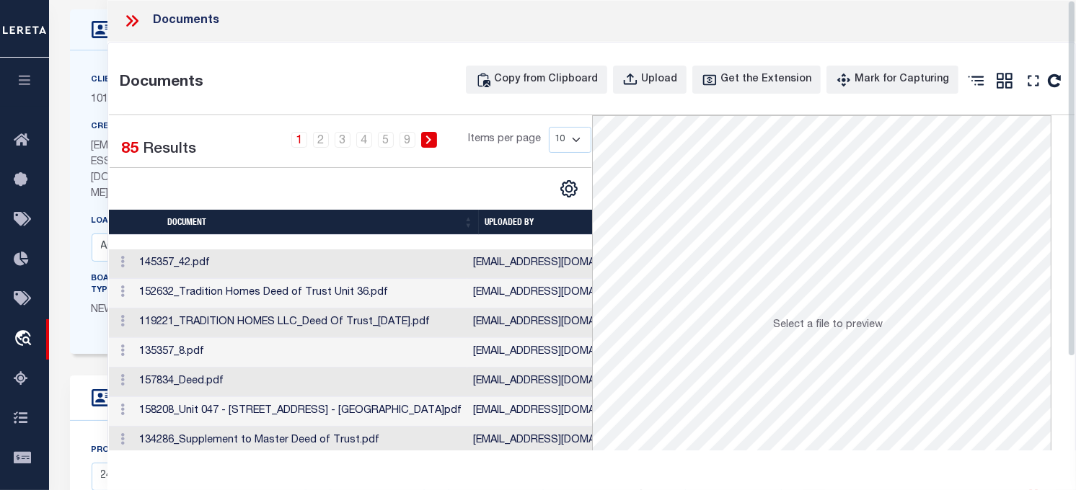
click at [138, 20] on icon at bounding box center [135, 21] width 6 height 12
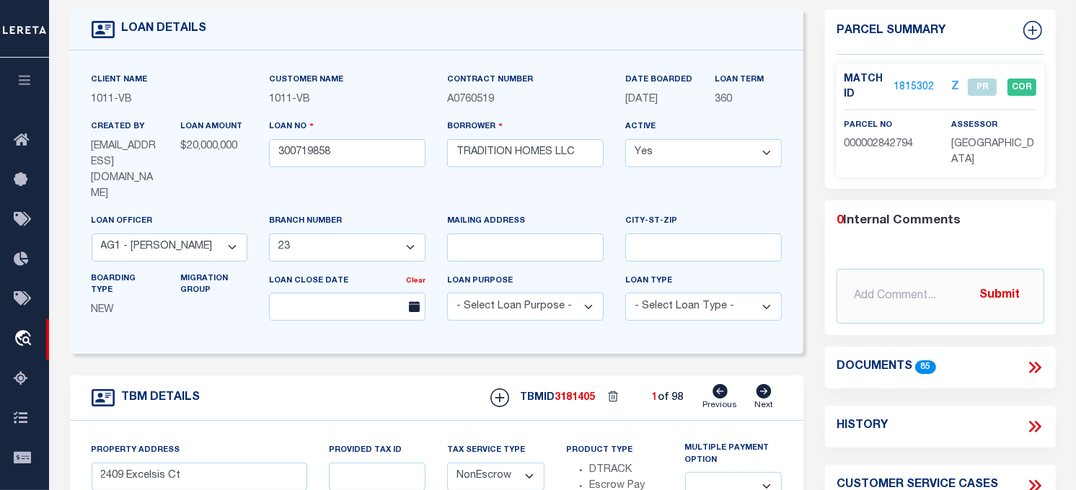
click at [1032, 362] on icon at bounding box center [1032, 368] width 6 height 12
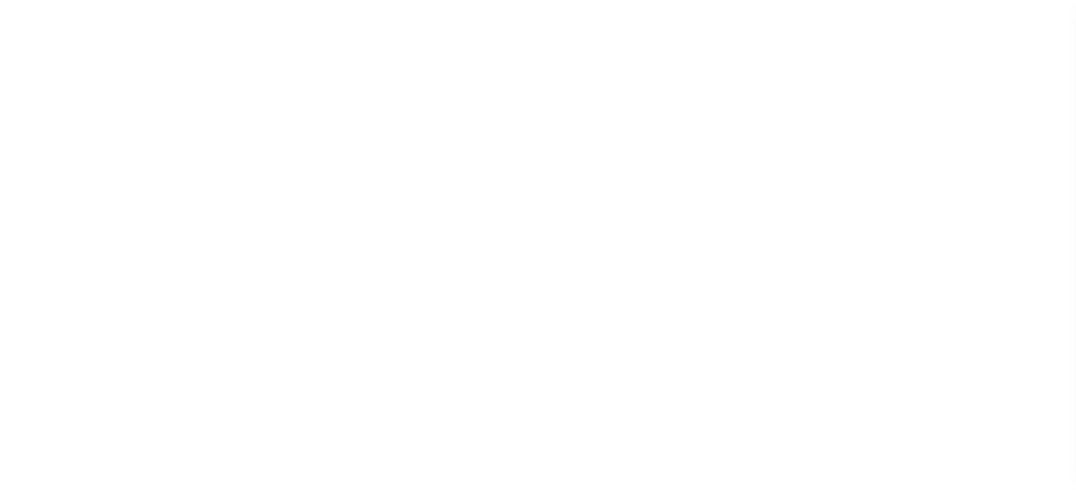
select select "10"
select select "NonEscrow"
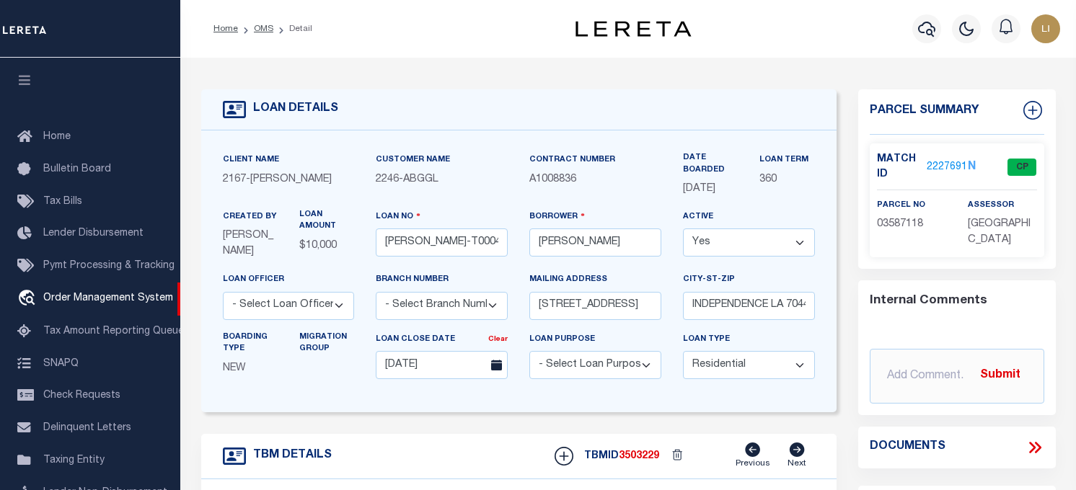
type input "[STREET_ADDRESS]"
select select
type input "INDEPENDENCE LA 70443-2708"
type input "LA"
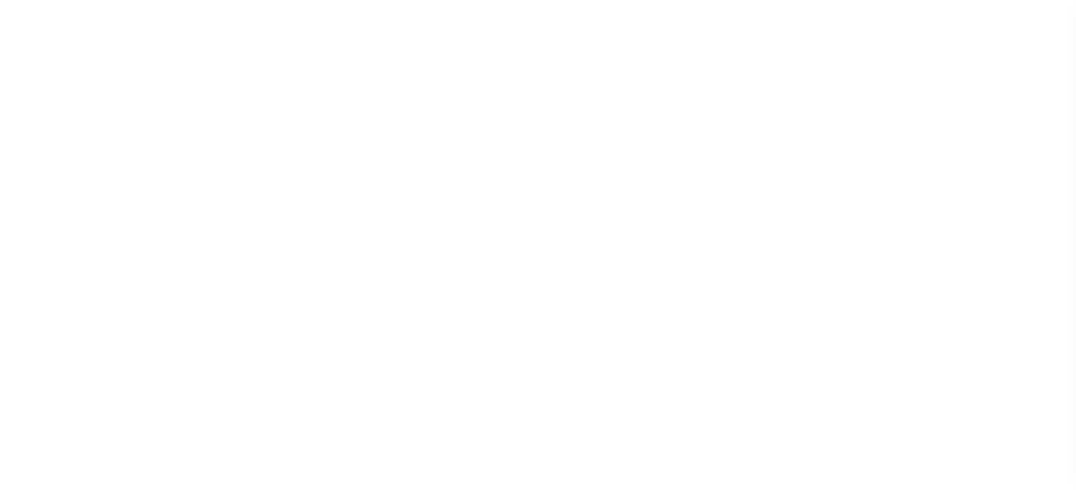
select select "10"
select select "NonEscrow"
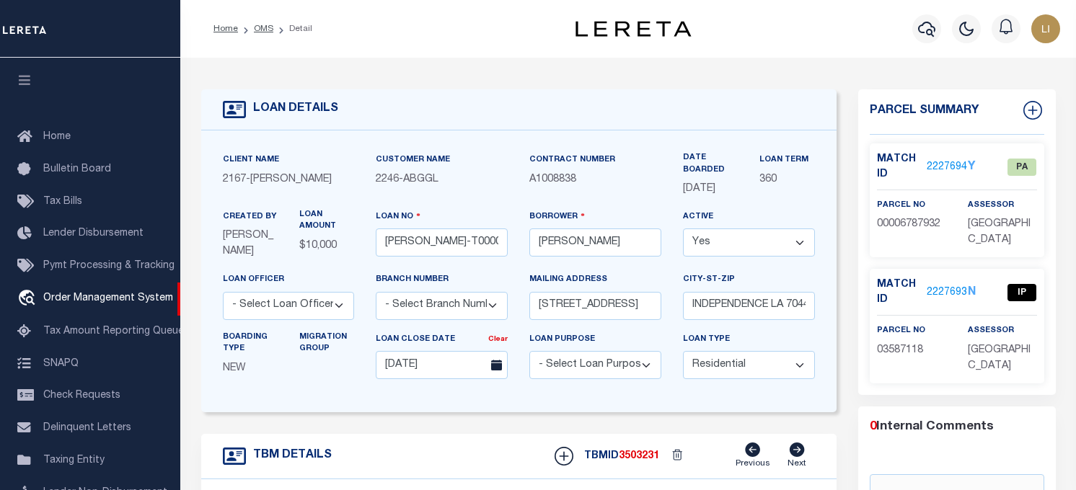
type input "136 E RAILROAD AVE"
select select
type input "INDEPENDENCE LA 70443-2708"
type input "LA"
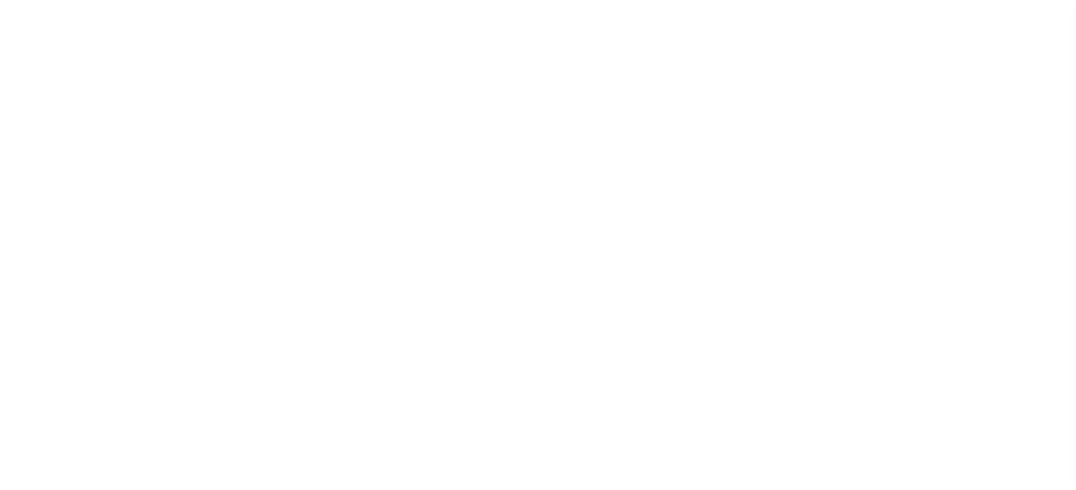
select select "10"
select select "NonEscrow"
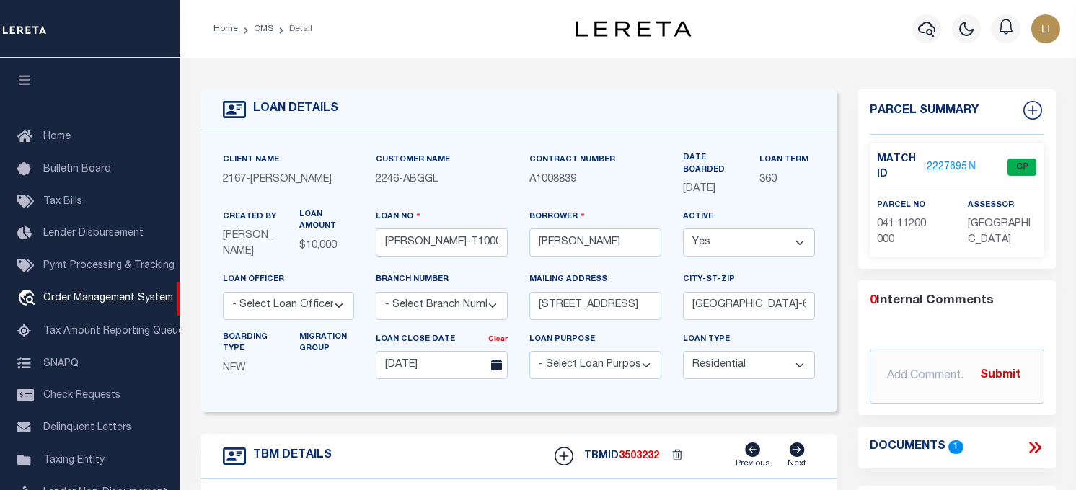
type input "[STREET_ADDRESS]"
select select
type input "[GEOGRAPHIC_DATA]-6744"
type input "TN"
select select
